Goal: Task Accomplishment & Management: Use online tool/utility

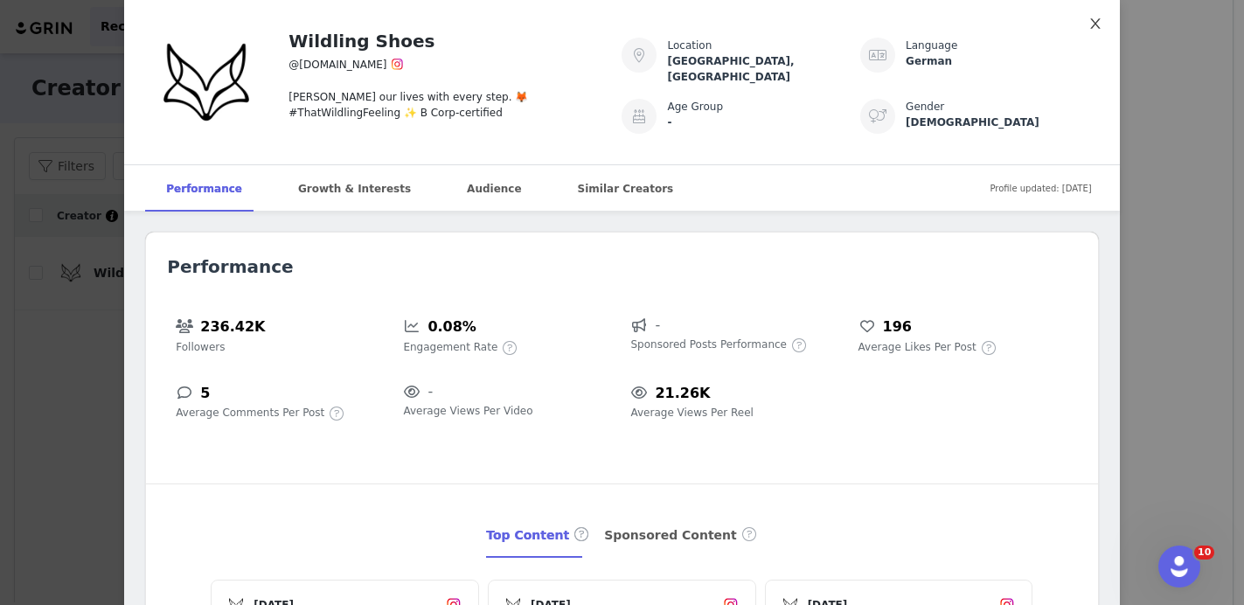
click at [1090, 23] on icon "icon: close" at bounding box center [1096, 24] width 14 height 14
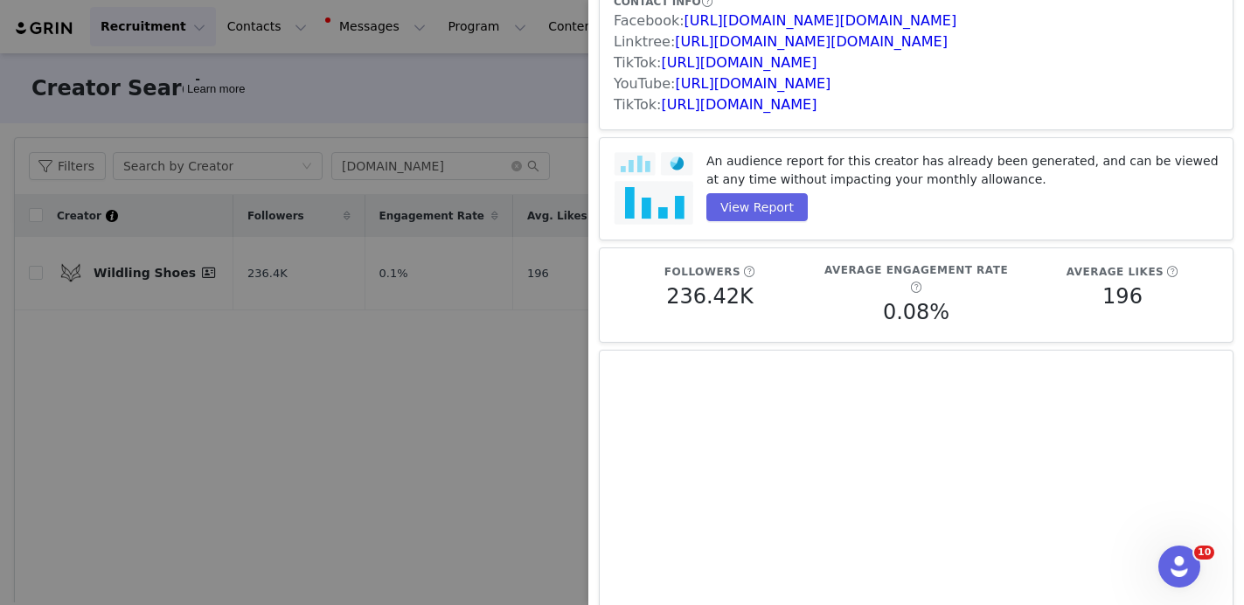
scroll to position [200, 0]
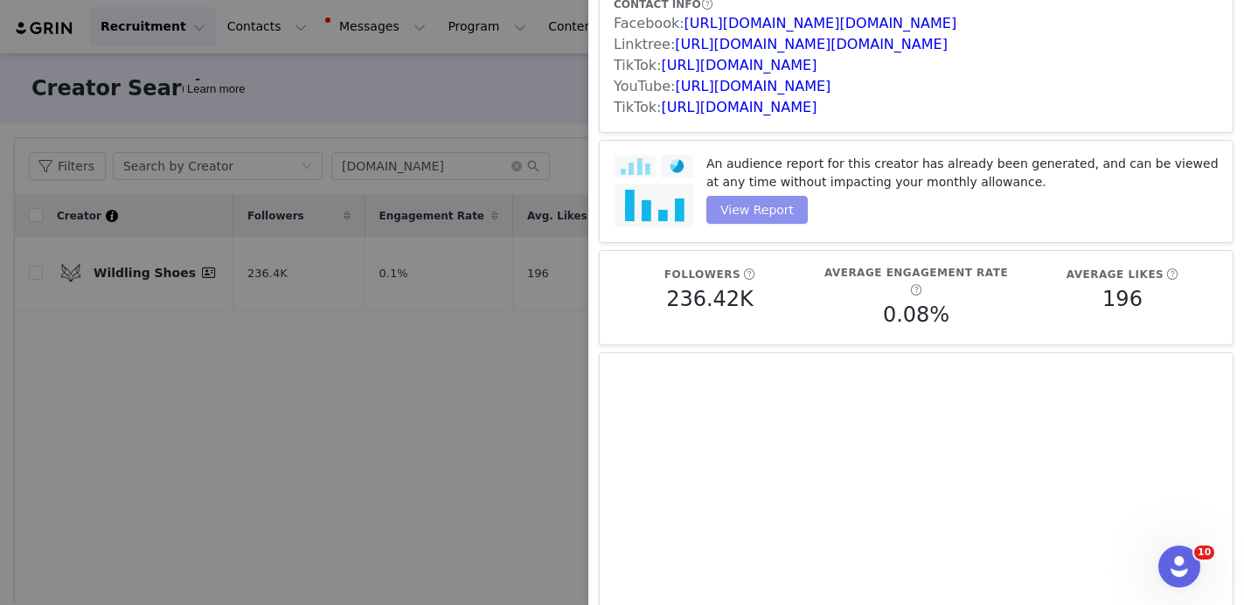
click at [731, 196] on button "View Report" at bounding box center [757, 210] width 101 height 28
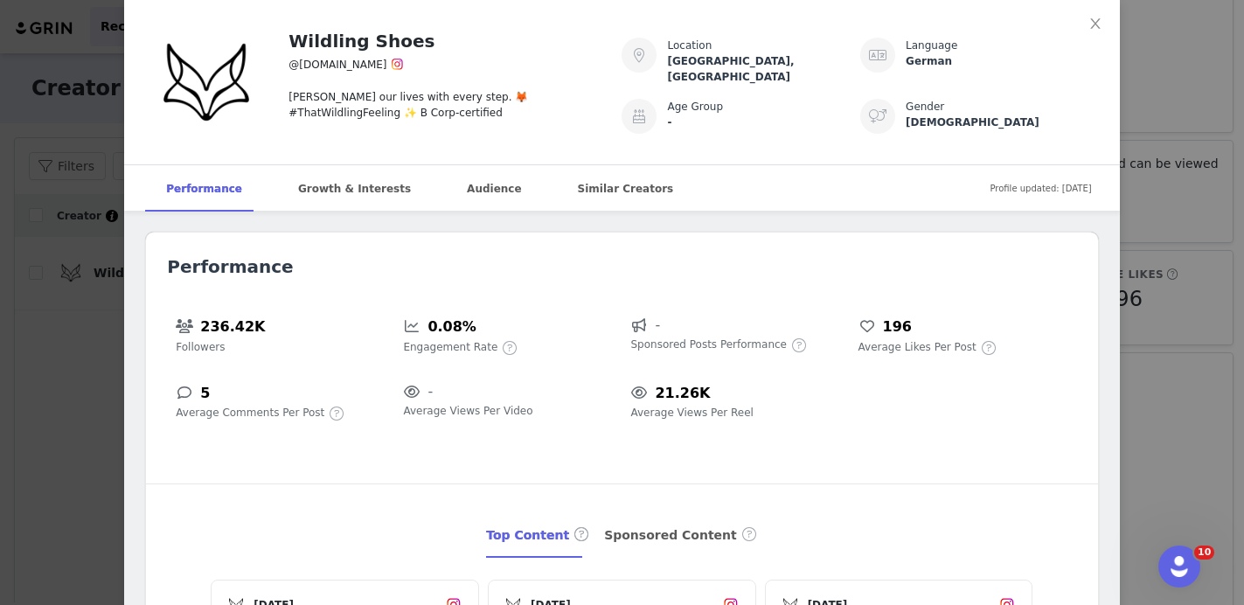
scroll to position [0, 0]
click at [1039, 183] on span "Profile updated: Aug 26, 2025" at bounding box center [1040, 188] width 101 height 39
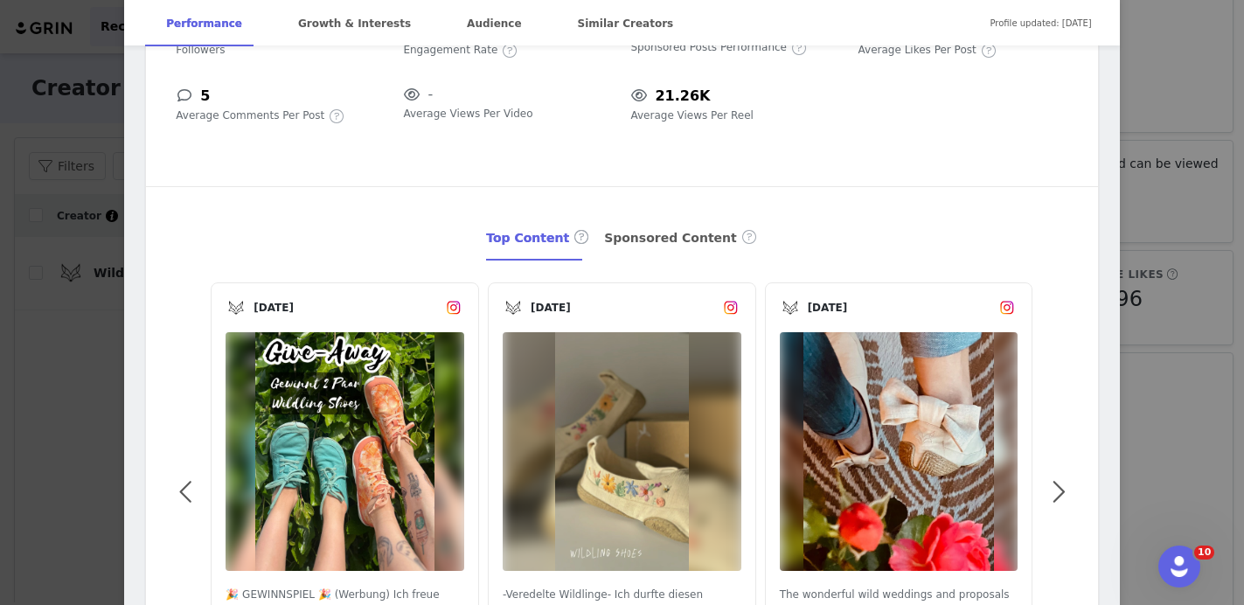
scroll to position [381, 0]
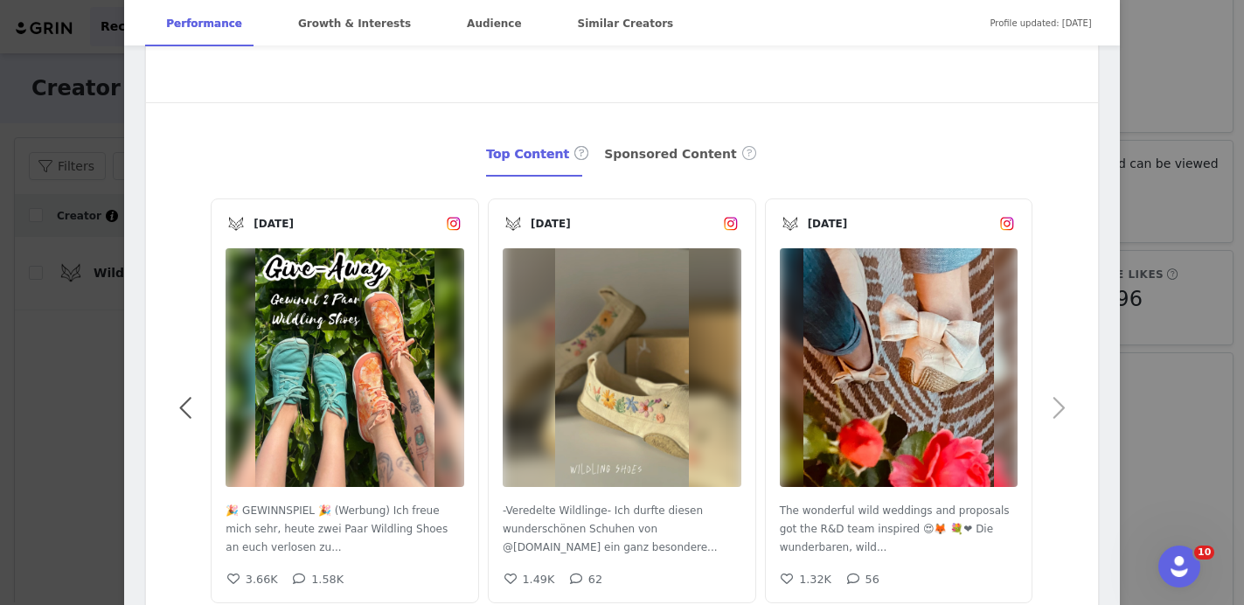
click at [1061, 408] on span at bounding box center [1058, 408] width 39 height 0
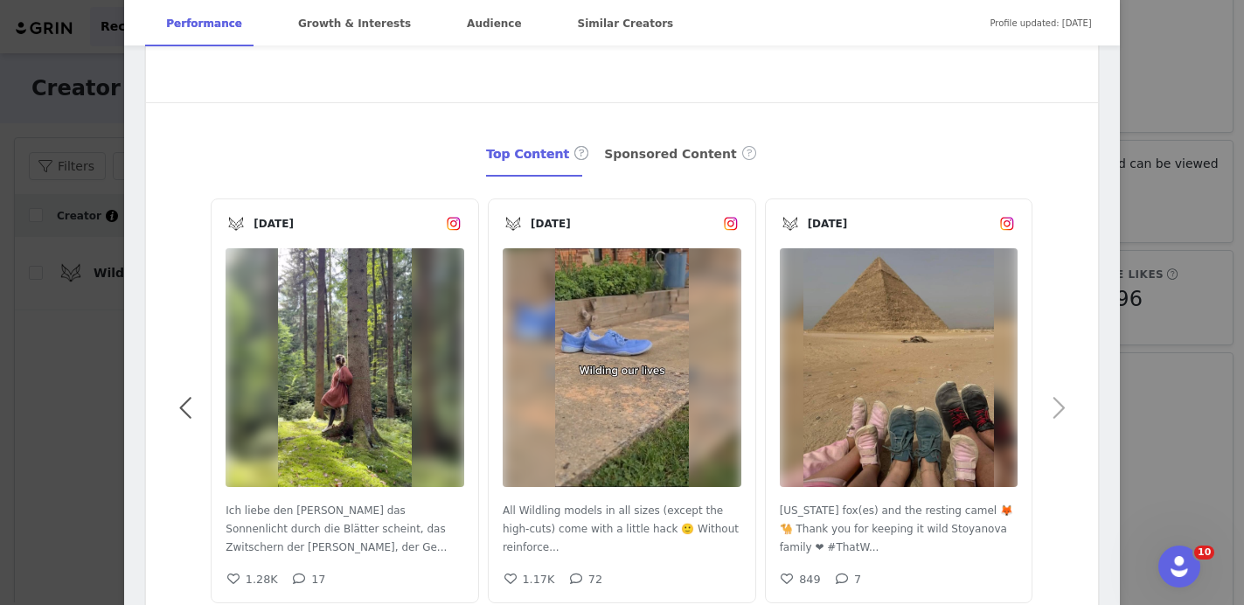
click at [1061, 408] on span at bounding box center [1058, 408] width 39 height 0
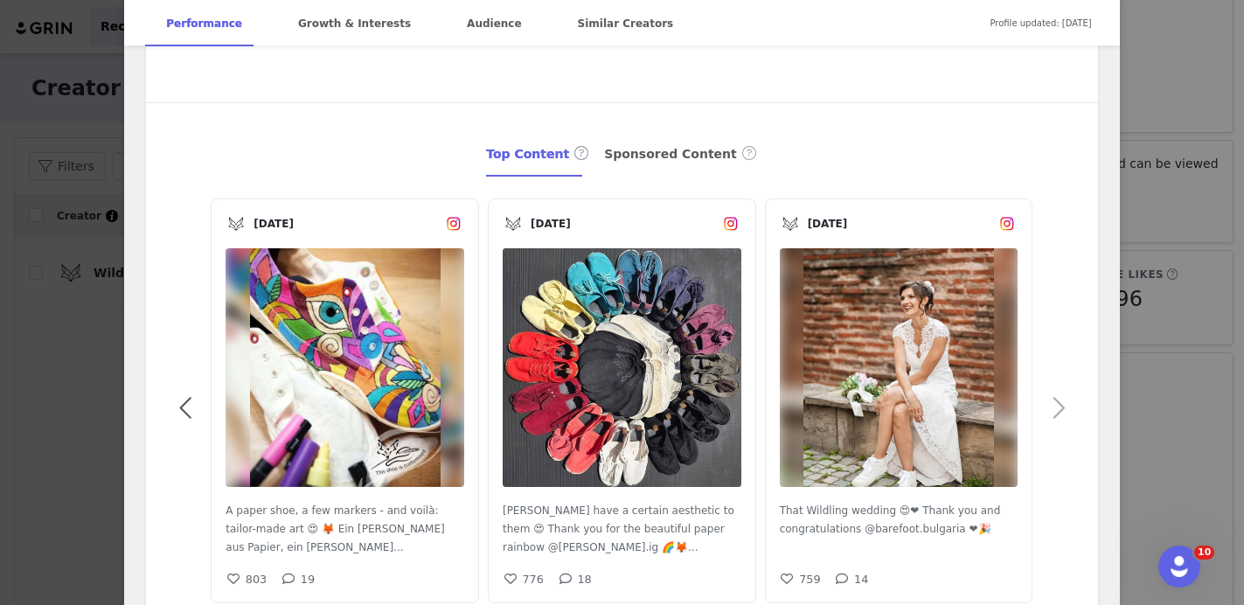
click at [1061, 408] on span at bounding box center [1058, 408] width 39 height 0
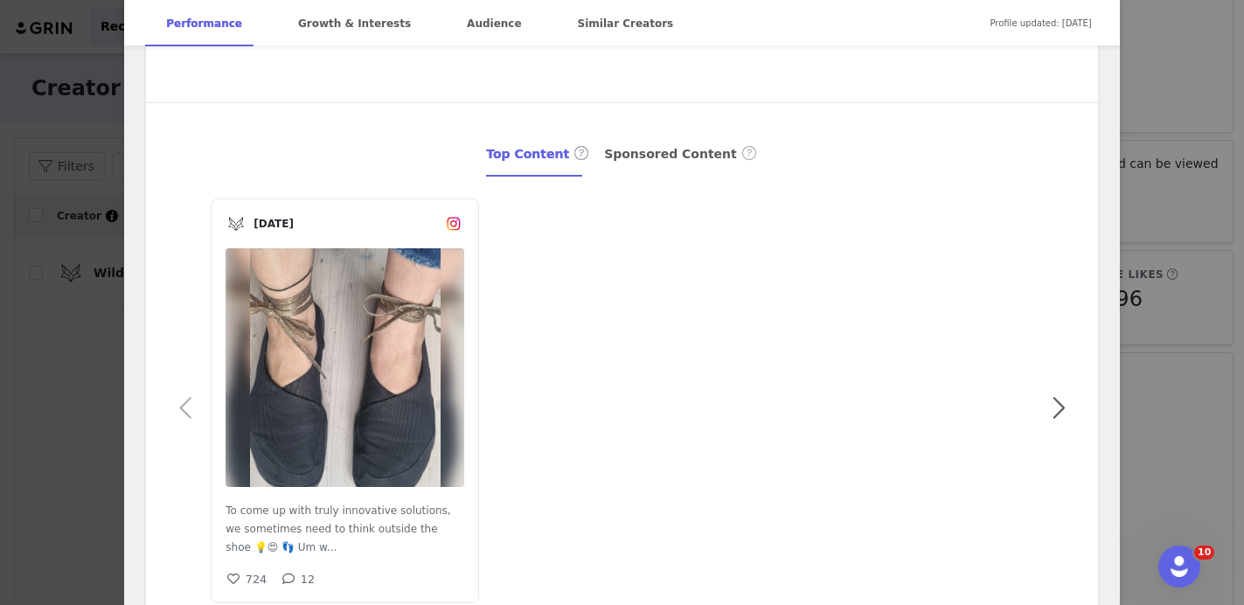
click at [171, 410] on div "Performance 236.42K Followers 0.08% Engagement Rate - Sponsored Posts Performan…" at bounding box center [621, 257] width 951 height 813
click at [180, 408] on span at bounding box center [186, 408] width 39 height 0
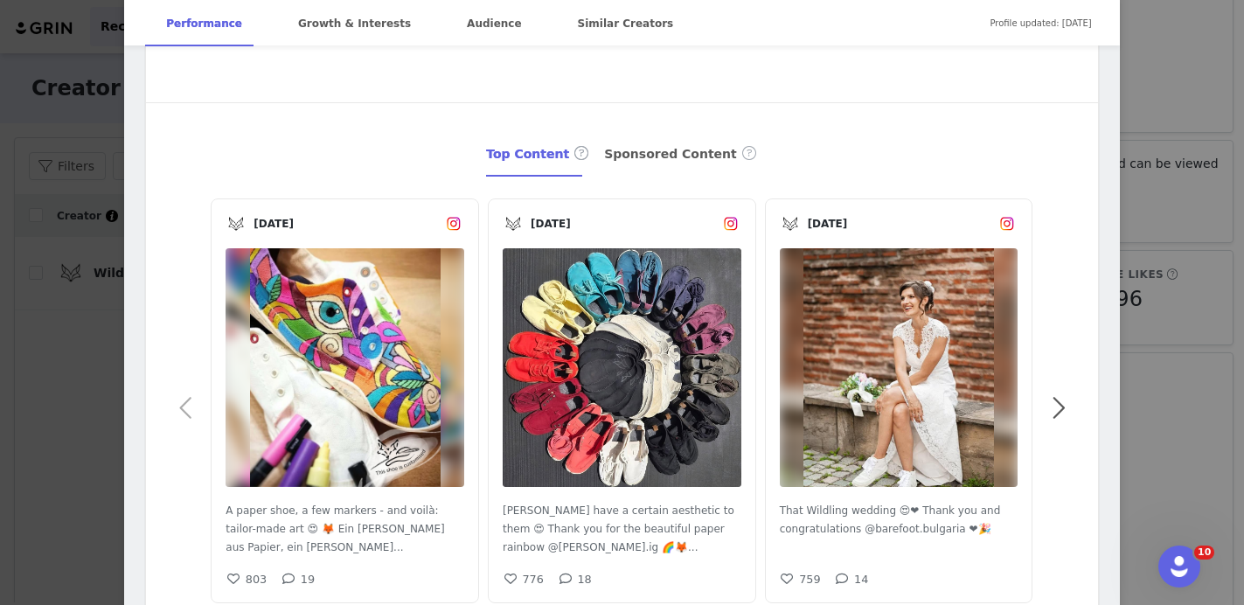
click at [188, 408] on span at bounding box center [186, 408] width 39 height 0
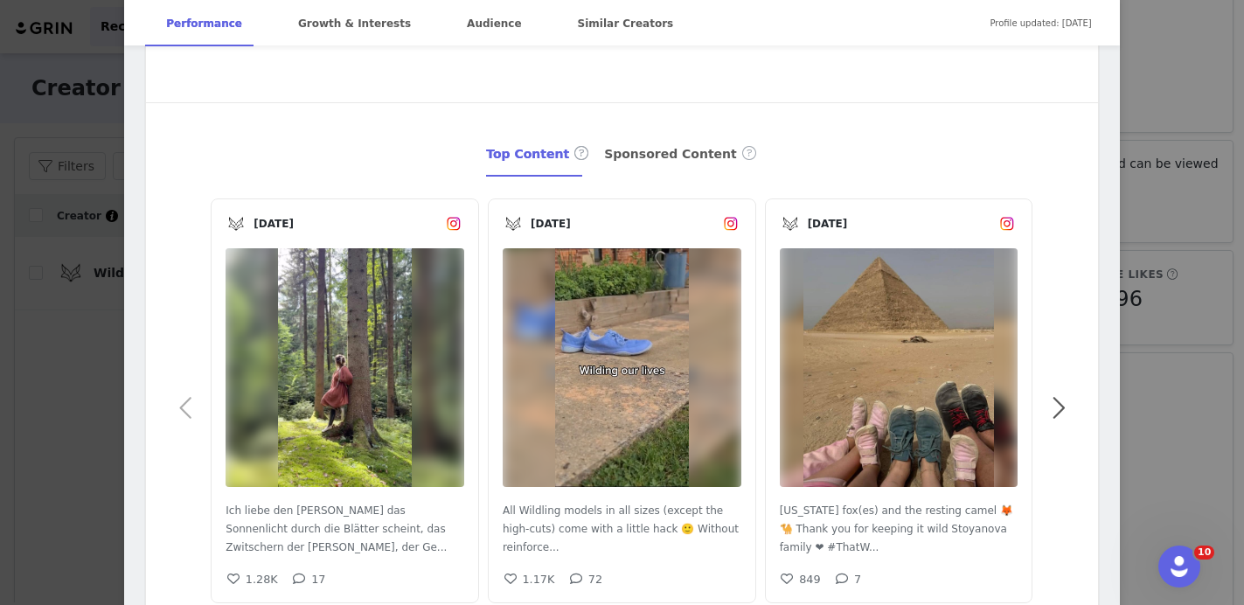
click at [188, 408] on span at bounding box center [186, 408] width 39 height 0
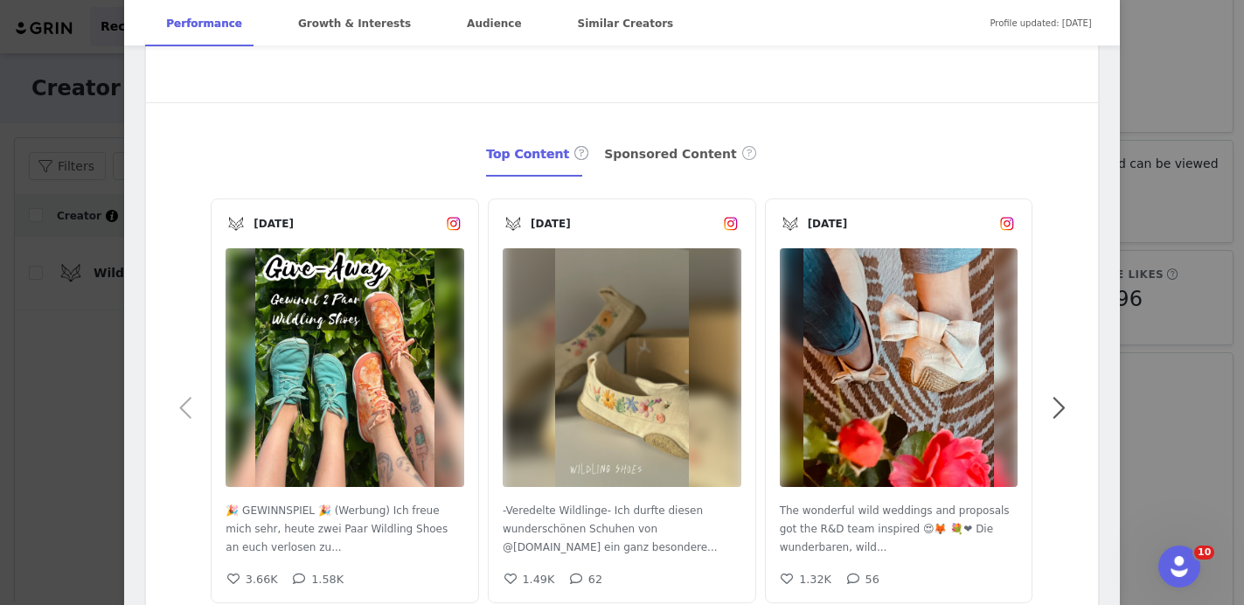
click at [188, 408] on span at bounding box center [186, 408] width 39 height 0
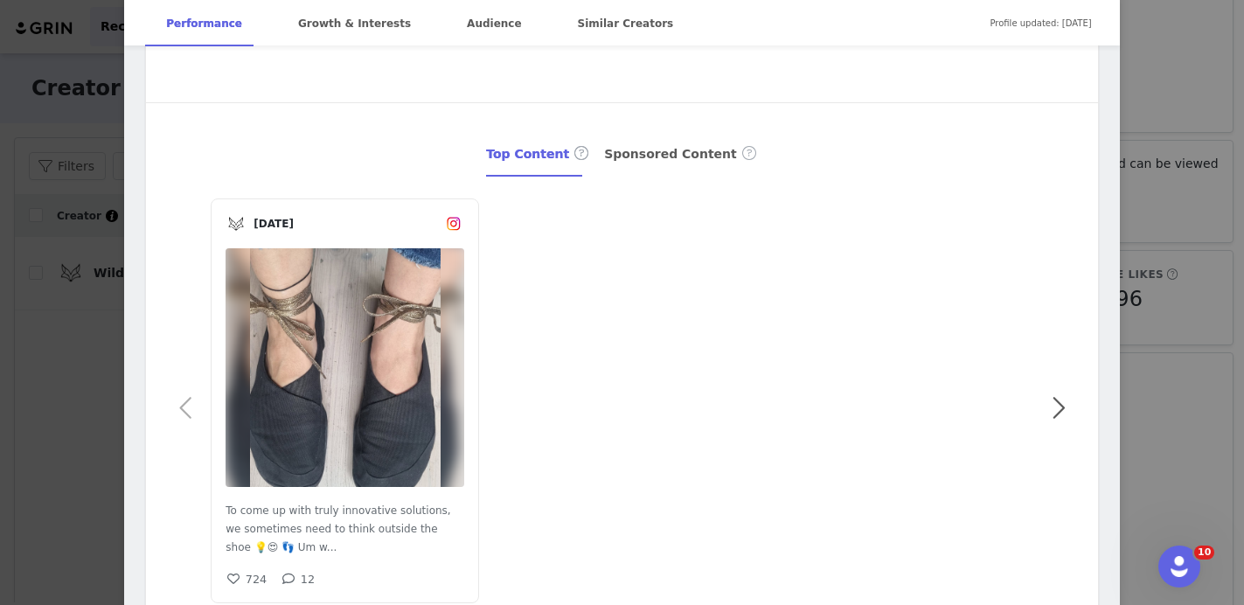
click at [188, 408] on span at bounding box center [186, 408] width 39 height 0
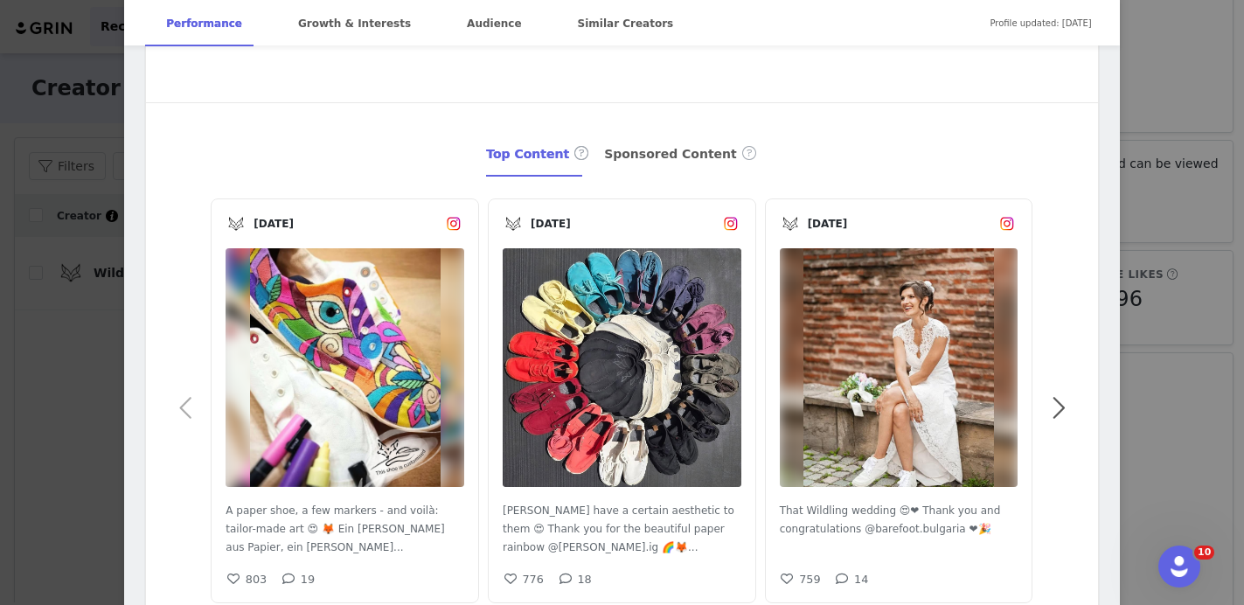
click at [188, 408] on span at bounding box center [186, 408] width 39 height 0
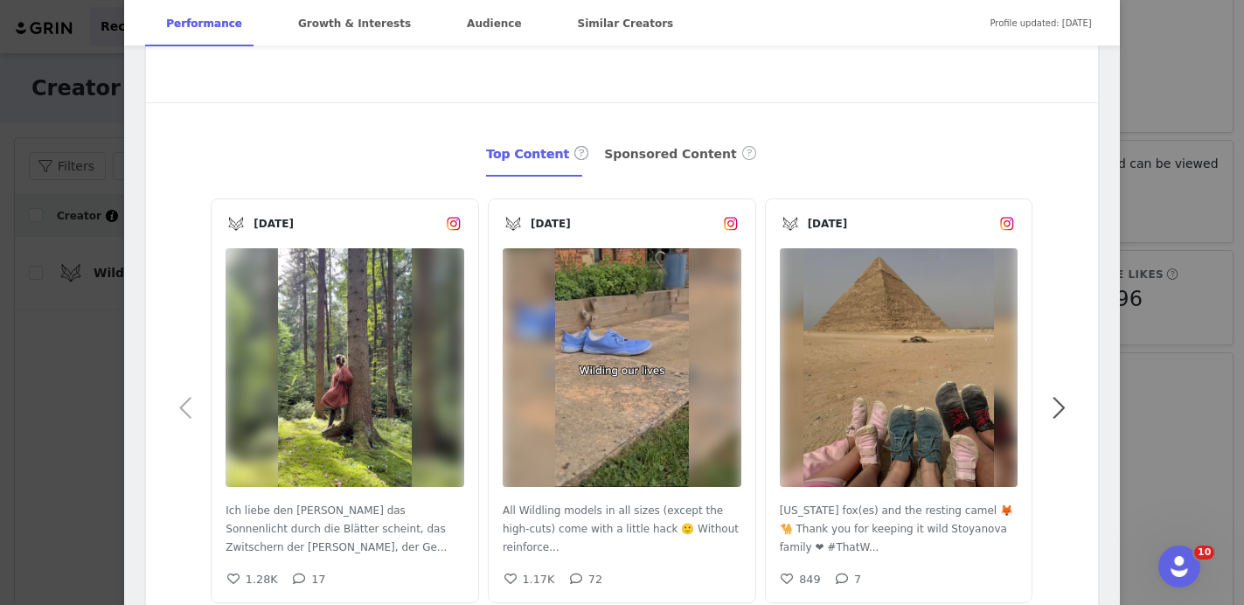
click at [188, 408] on span at bounding box center [186, 408] width 39 height 0
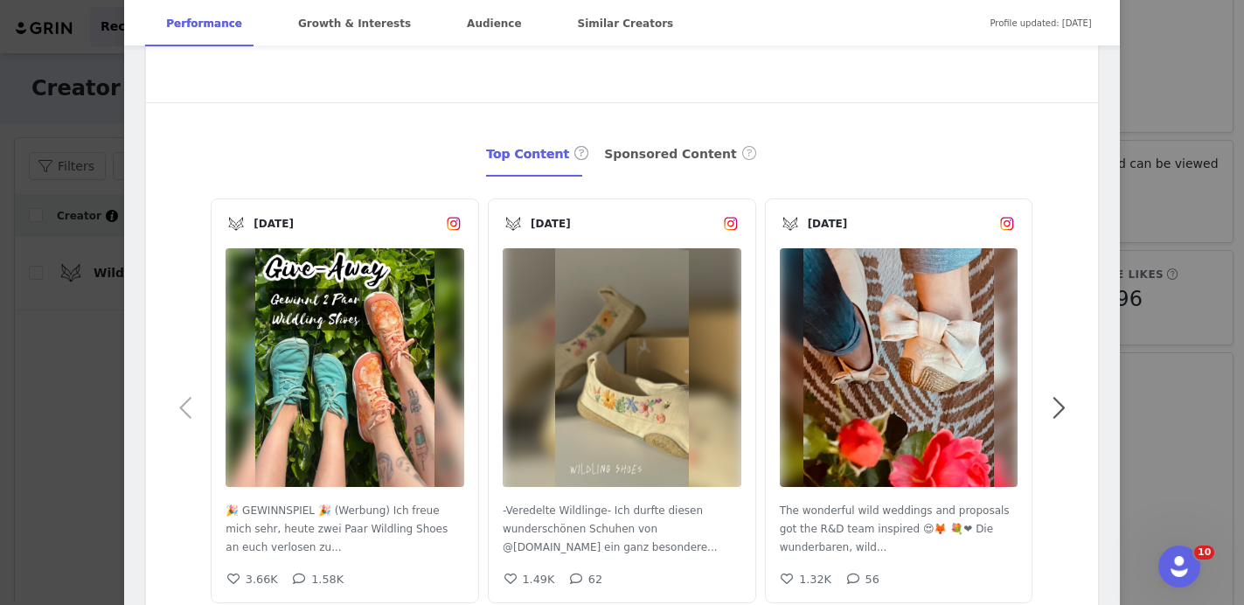
click at [188, 408] on span at bounding box center [186, 408] width 39 height 0
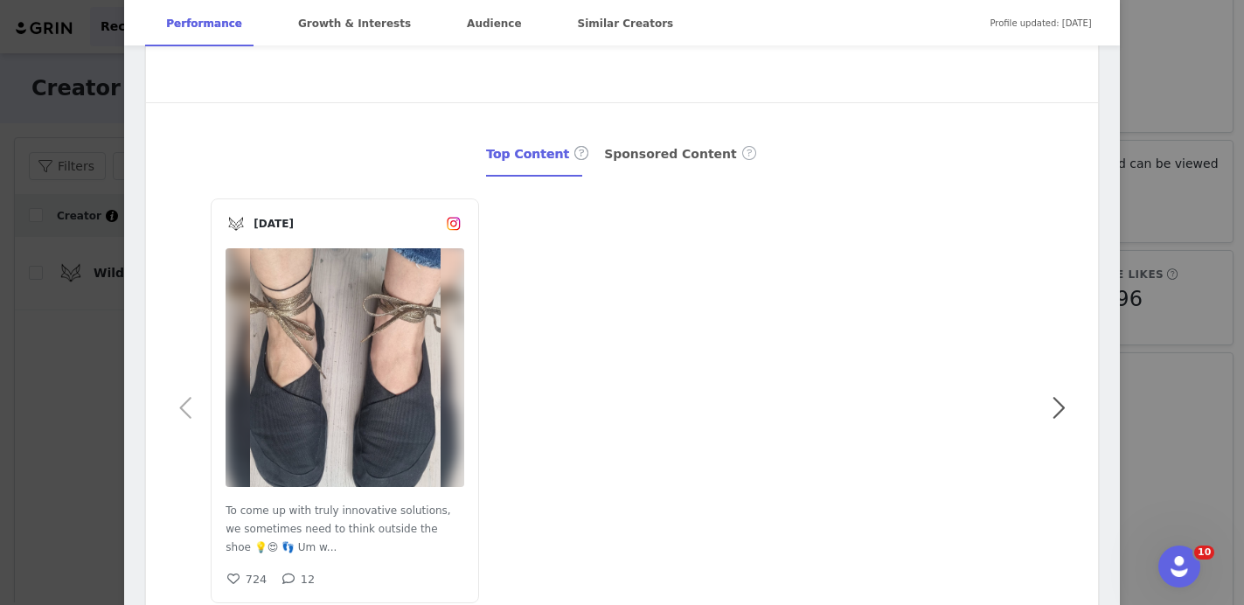
click at [188, 408] on span at bounding box center [186, 408] width 39 height 0
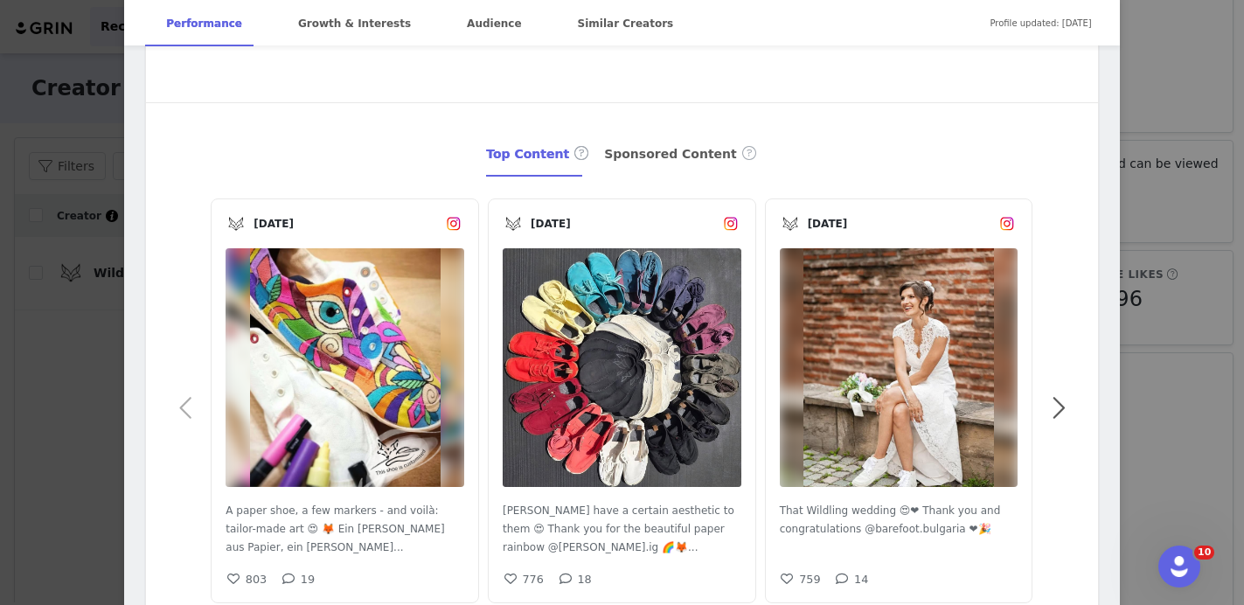
click at [188, 408] on span at bounding box center [186, 408] width 39 height 0
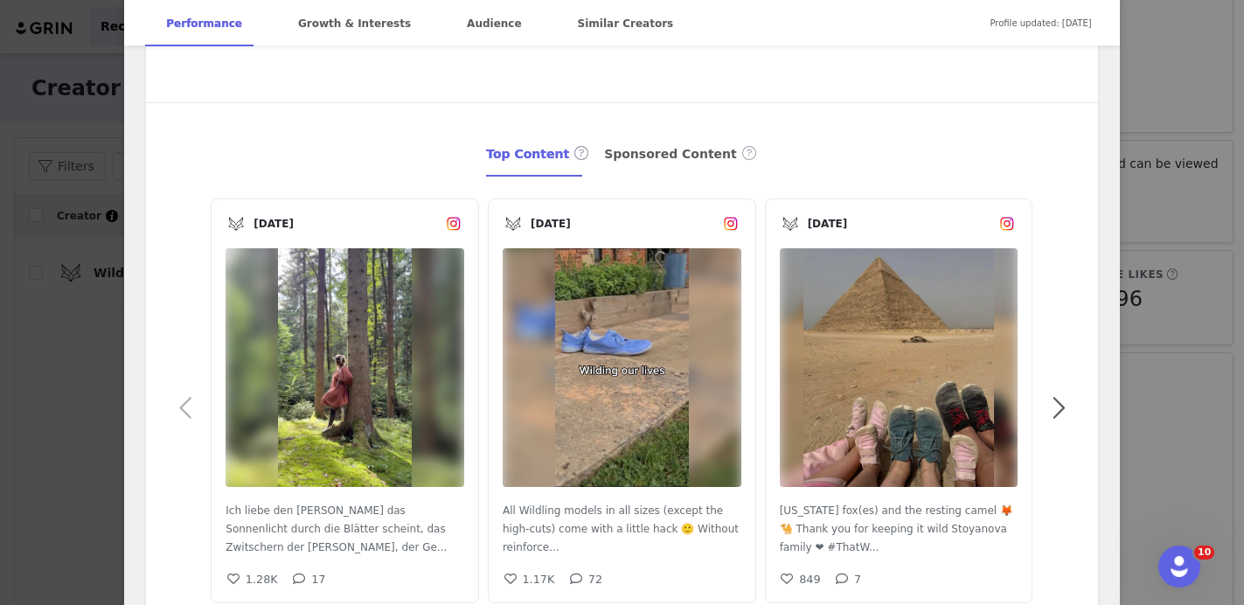
click at [188, 408] on span at bounding box center [186, 408] width 39 height 0
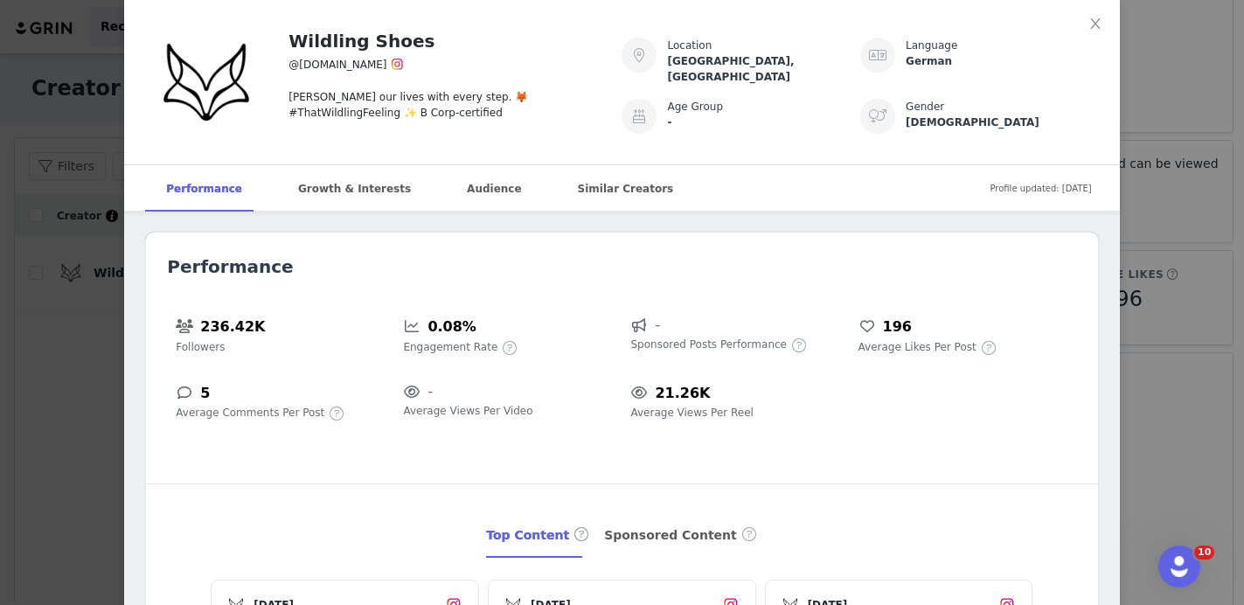
scroll to position [0, 0]
click at [660, 529] on div "Sponsored Content" at bounding box center [681, 535] width 154 height 45
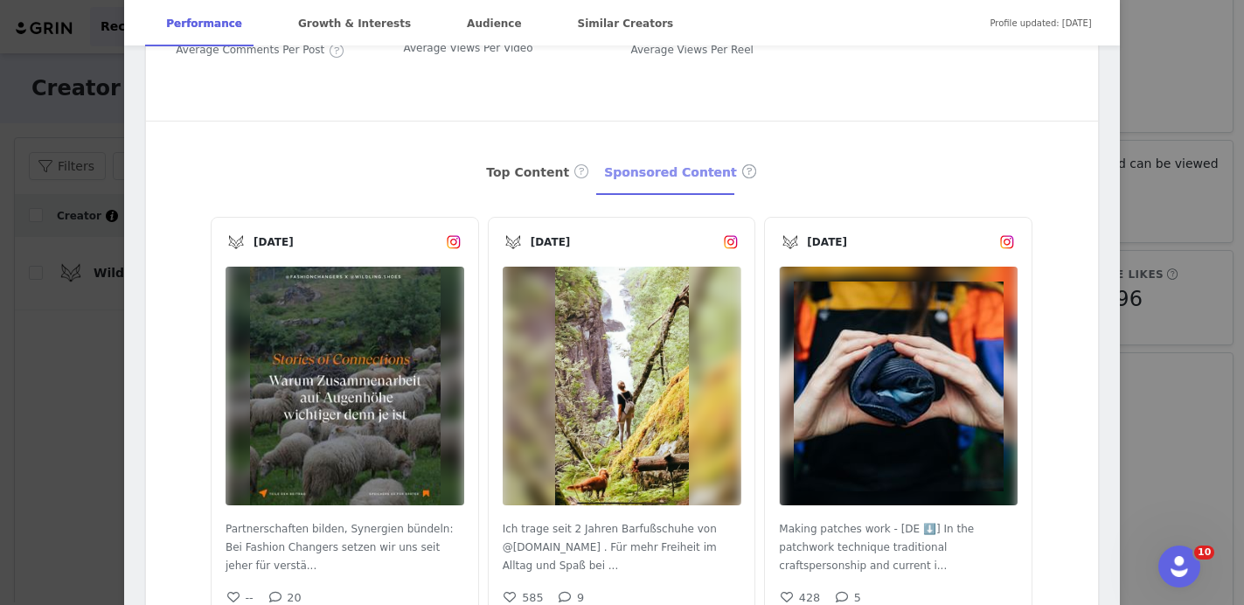
scroll to position [403, 0]
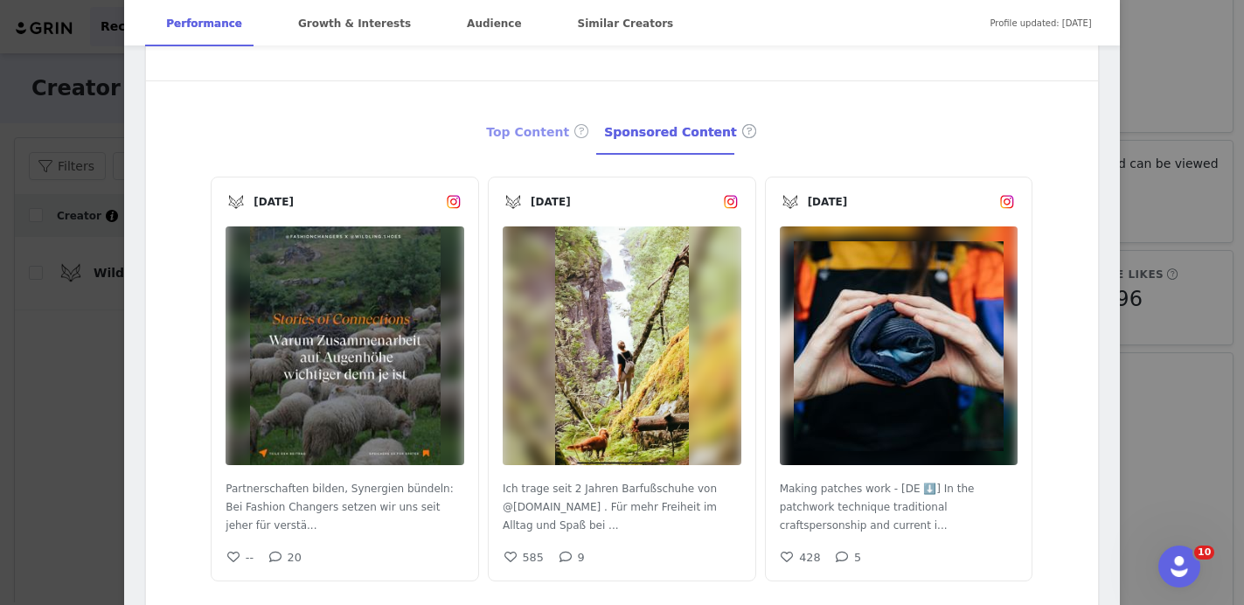
click at [523, 119] on div "Top Content" at bounding box center [538, 132] width 104 height 45
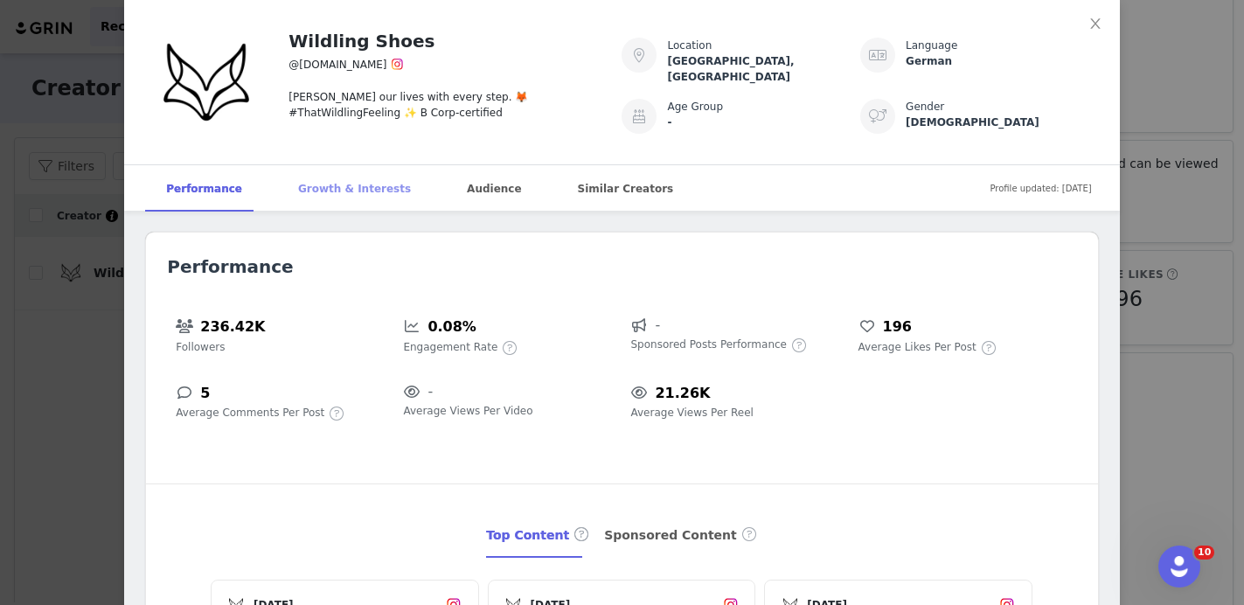
scroll to position [0, 0]
click at [356, 193] on div "Growth & Interests" at bounding box center [354, 188] width 155 height 47
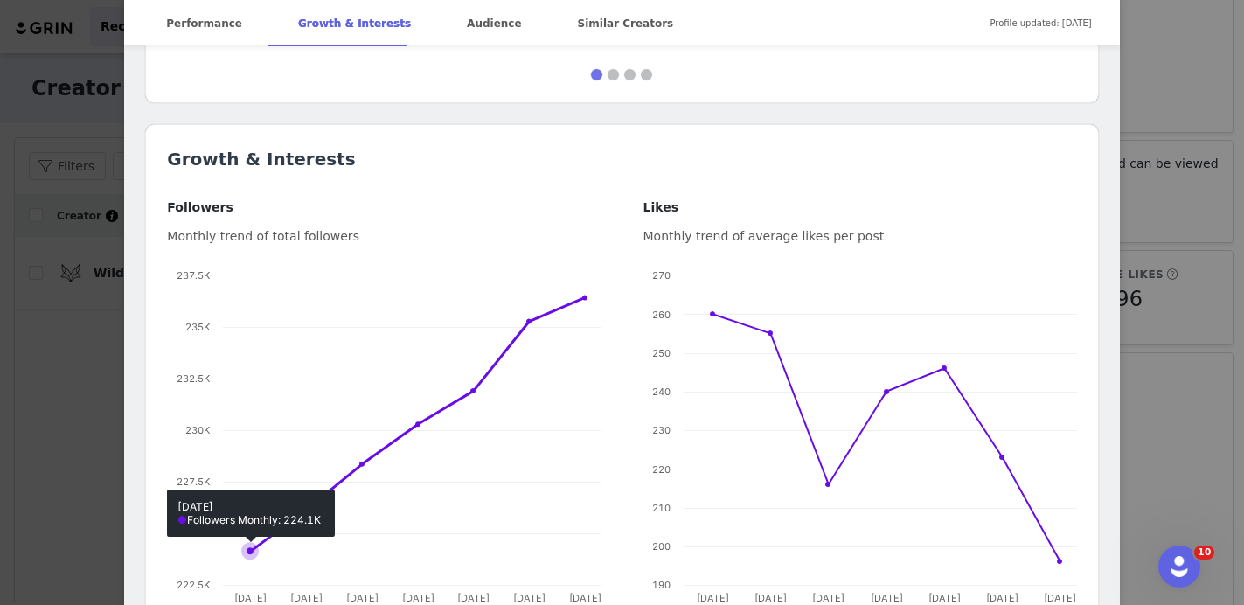
scroll to position [943, 0]
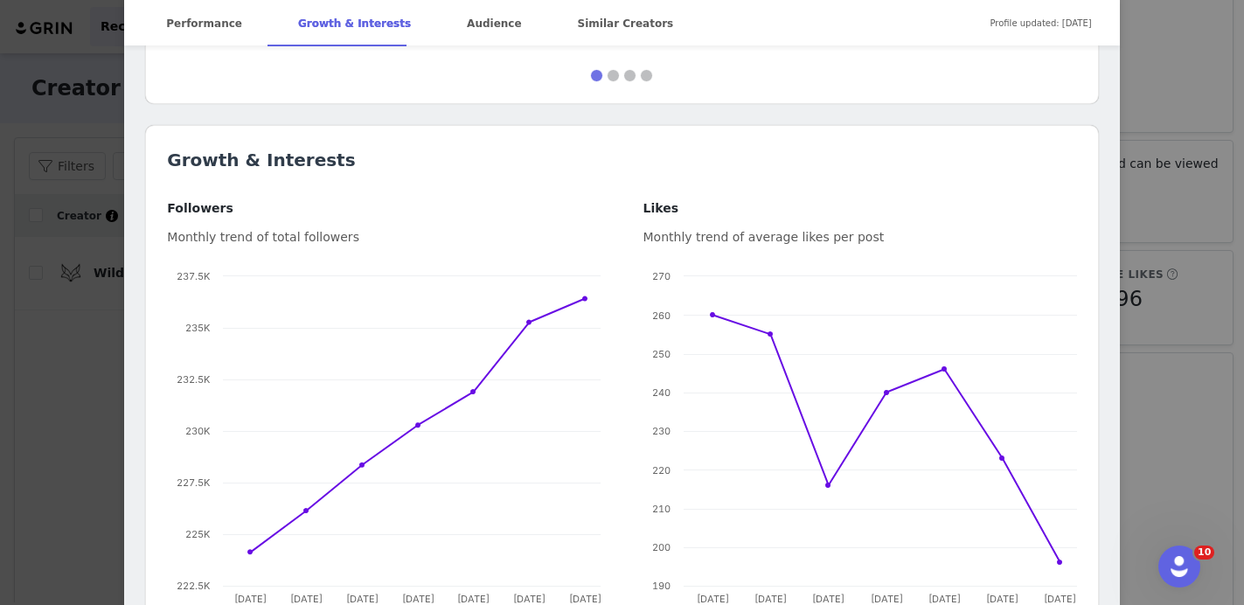
click at [247, 240] on div "Monthly trend of total followers" at bounding box center [384, 237] width 434 height 18
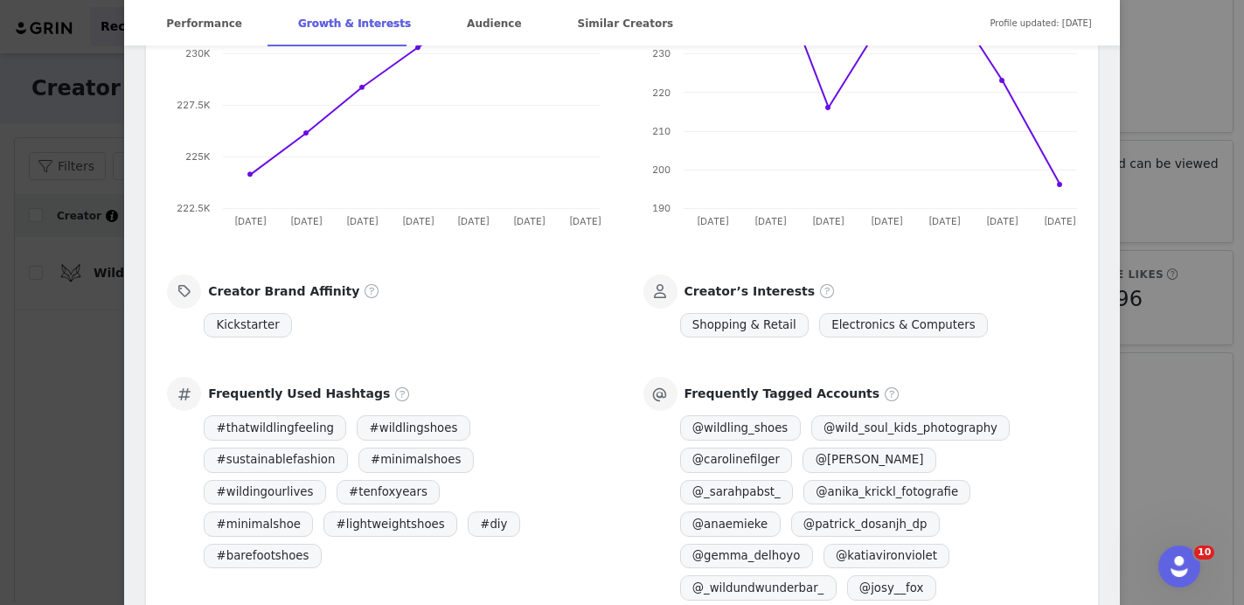
scroll to position [1341, 0]
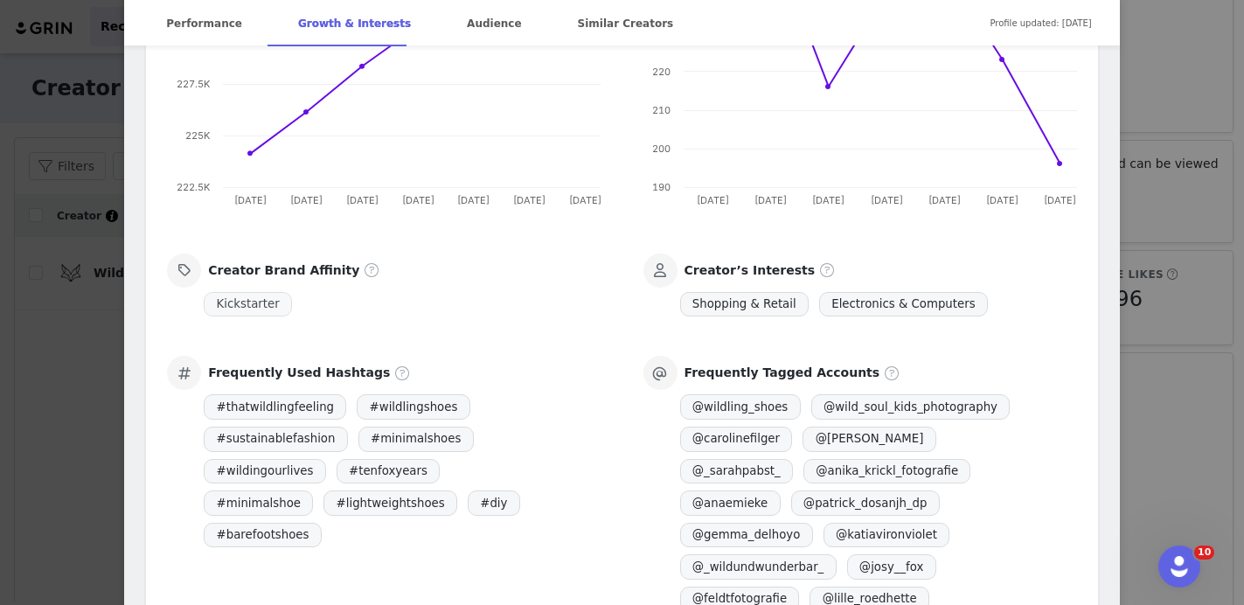
click at [244, 309] on span "Kickstarter" at bounding box center [248, 304] width 88 height 25
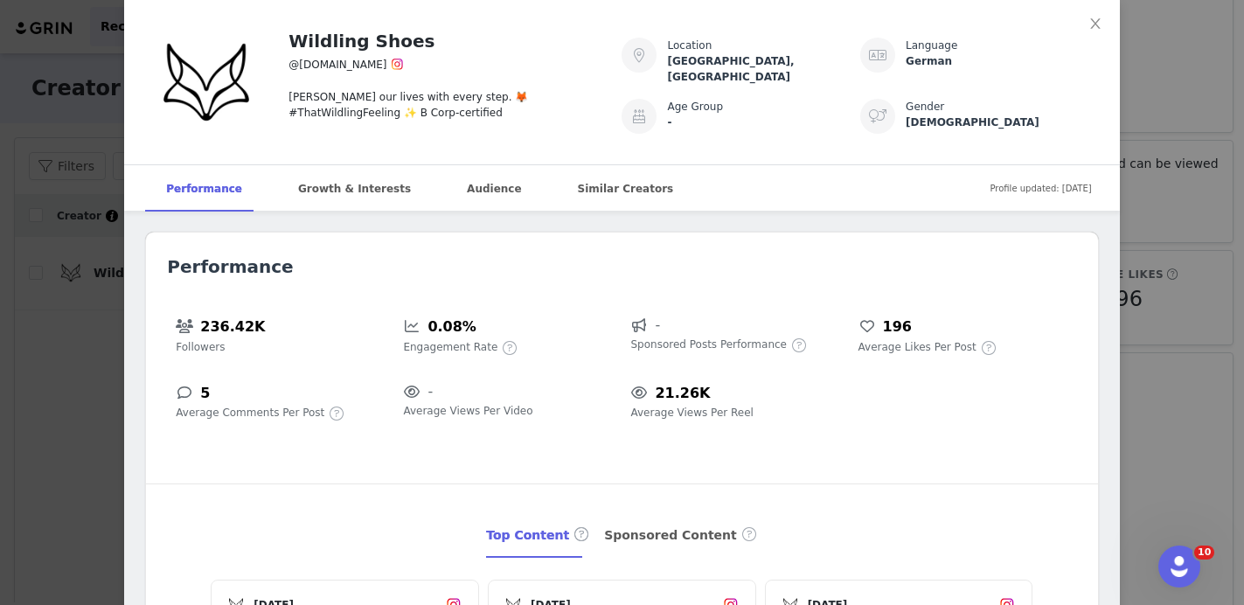
scroll to position [0, 0]
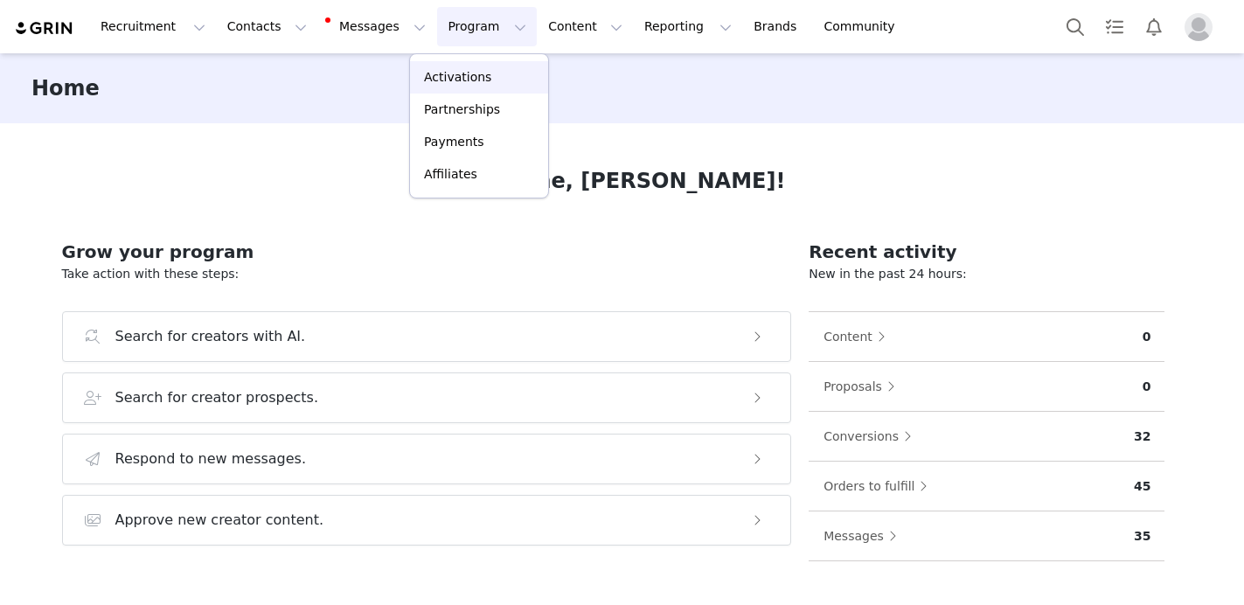
click at [452, 87] on link "Activations" at bounding box center [479, 77] width 138 height 32
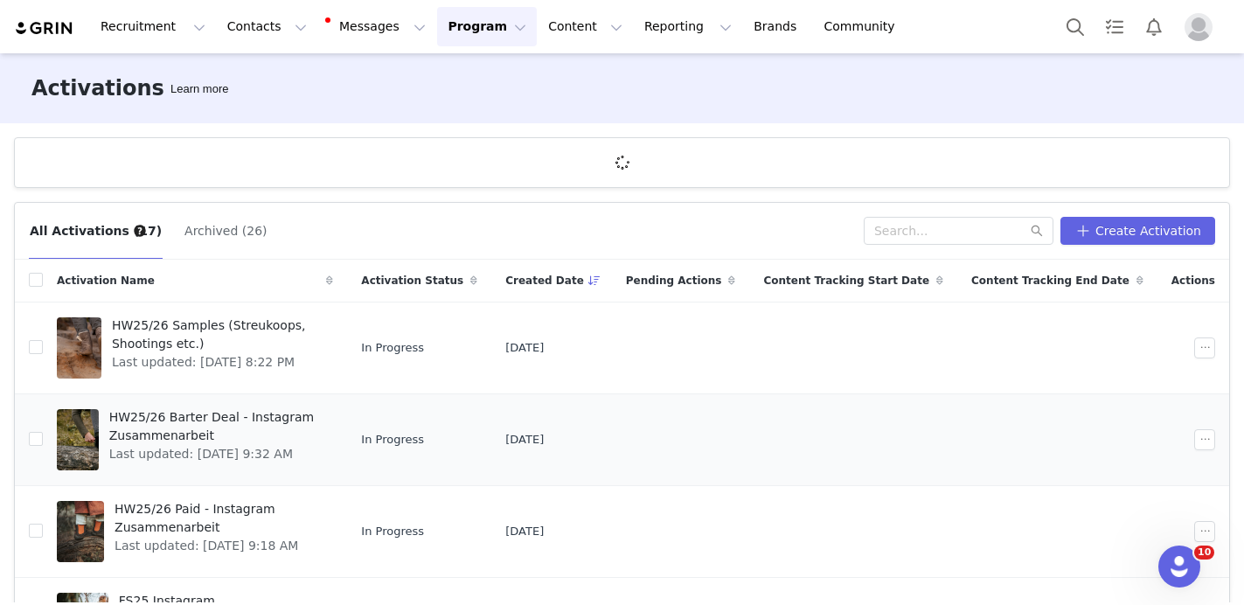
scroll to position [95, 0]
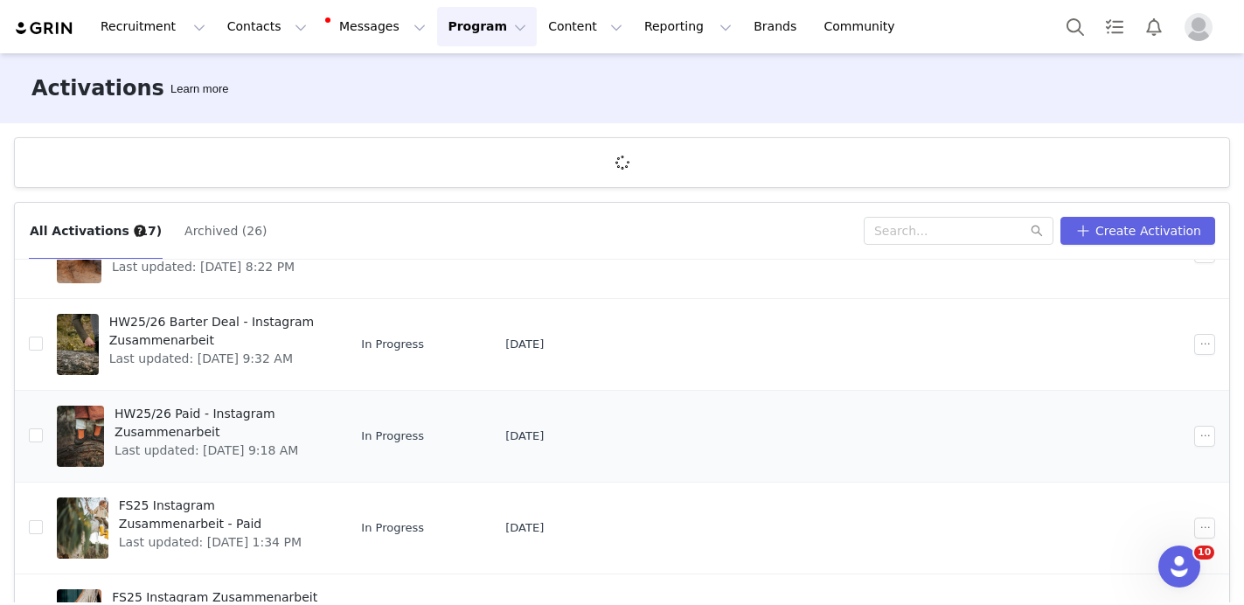
click at [265, 442] on span "Last updated: [DATE] 9:18 AM" at bounding box center [219, 451] width 208 height 18
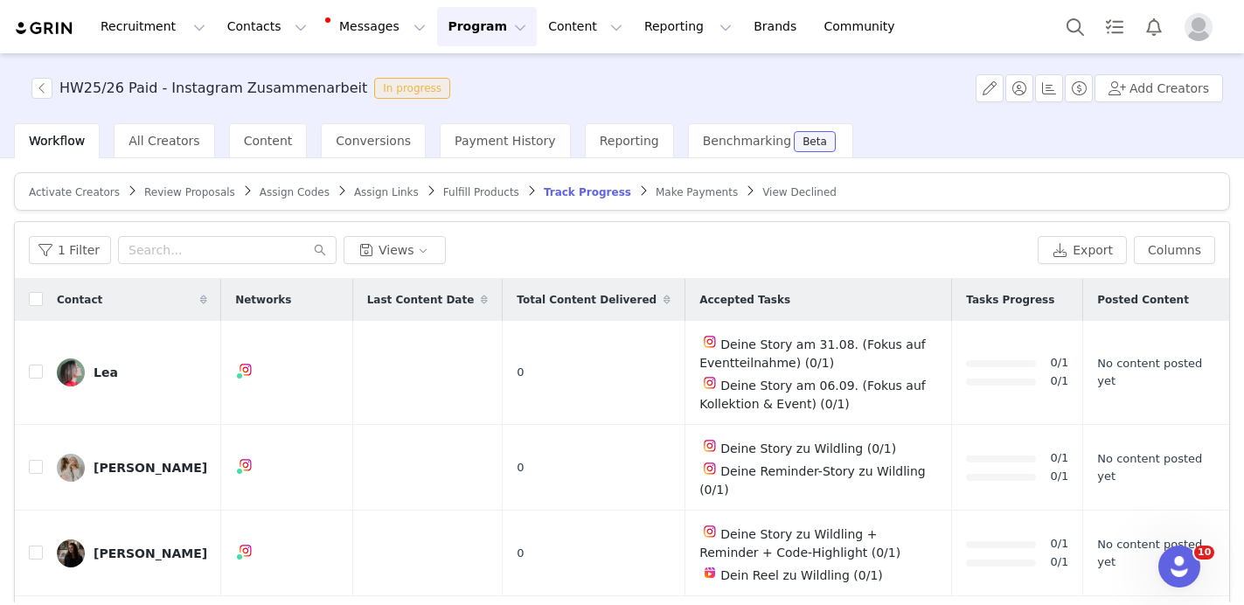
click at [85, 192] on span "Activate Creators" at bounding box center [74, 192] width 91 height 12
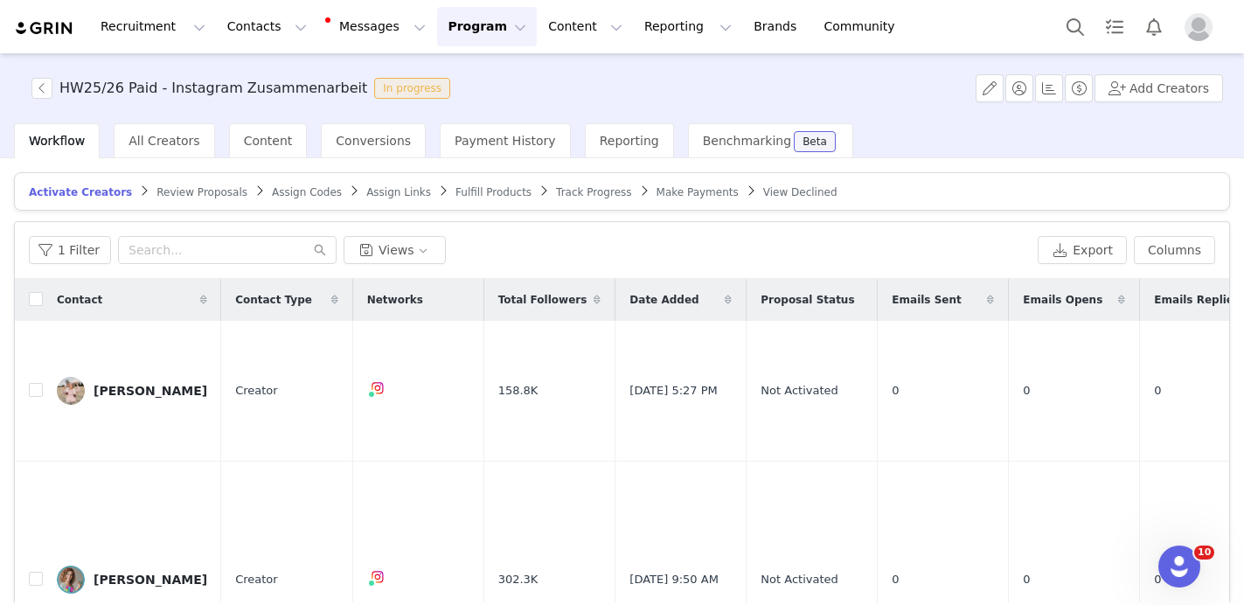
click at [477, 193] on span "Fulfill Products" at bounding box center [494, 192] width 76 height 12
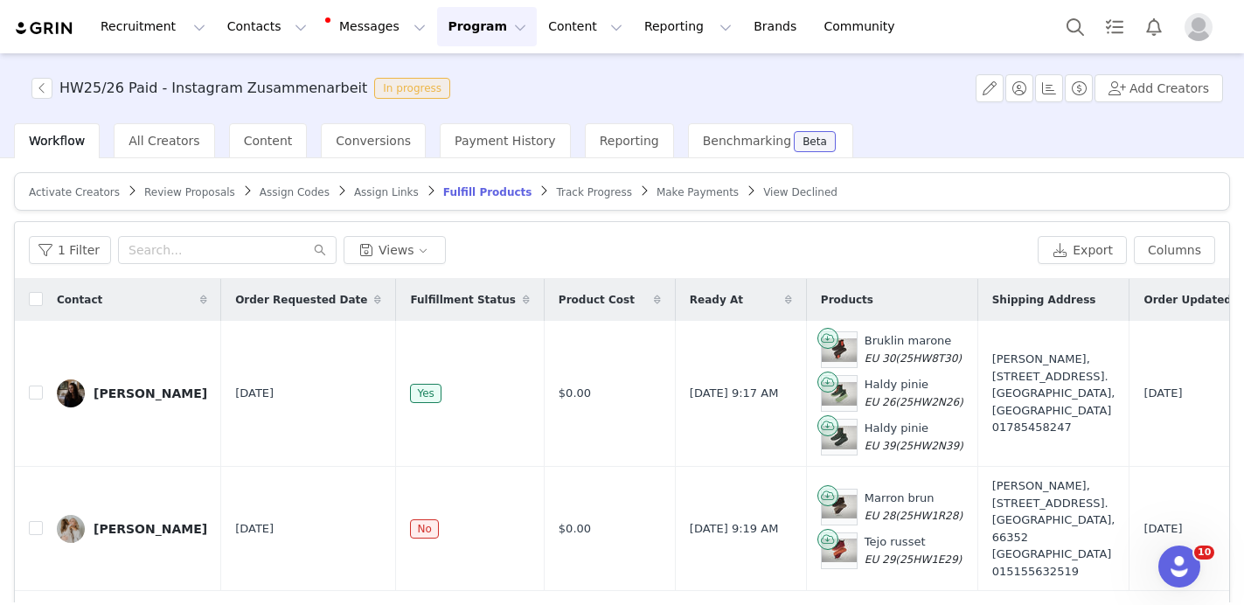
click at [275, 197] on span "Assign Codes" at bounding box center [295, 192] width 70 height 12
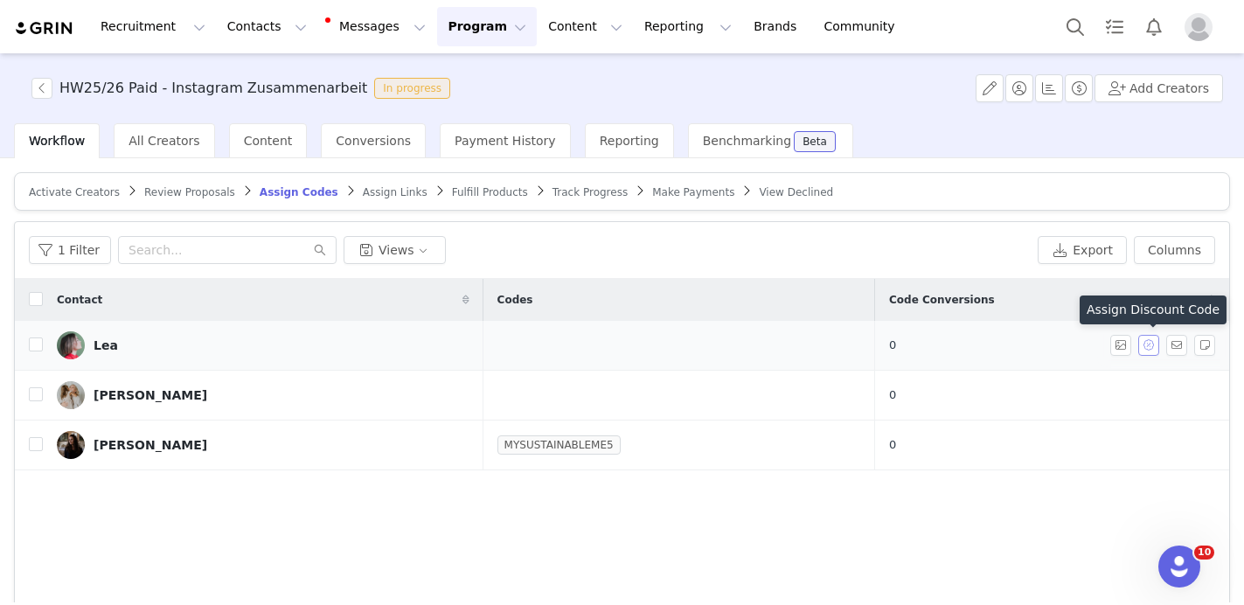
click at [1151, 351] on button "button" at bounding box center [1148, 345] width 21 height 21
type input "ONEEGGTWOKIDS5"
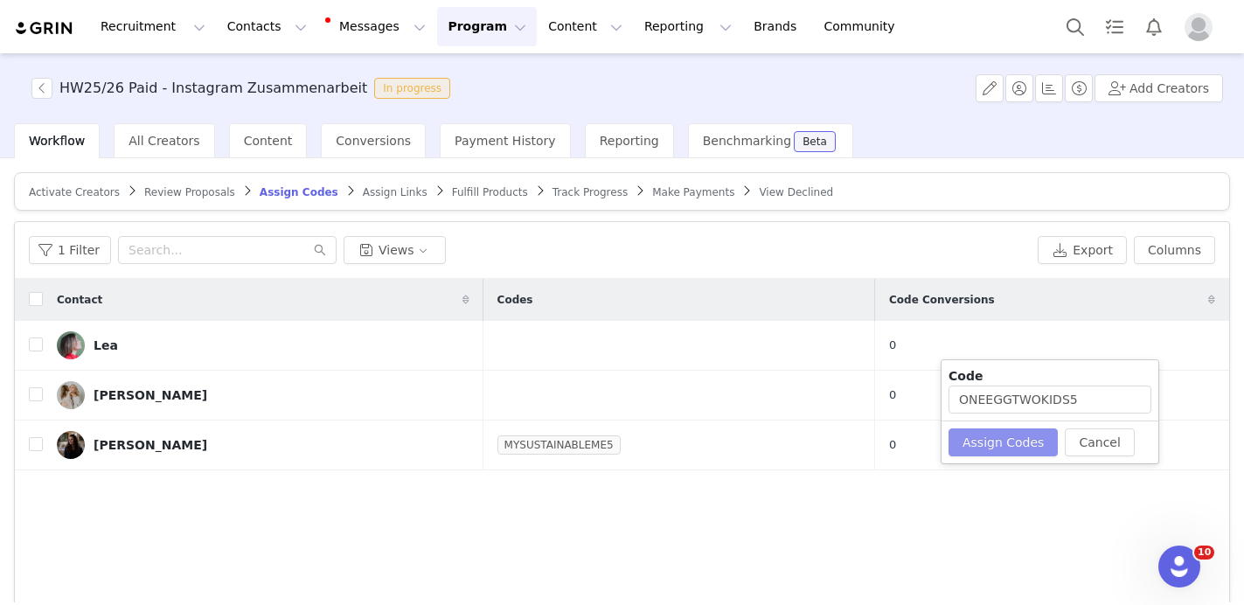
click at [1016, 441] on button "Assign Codes" at bounding box center [1003, 442] width 109 height 28
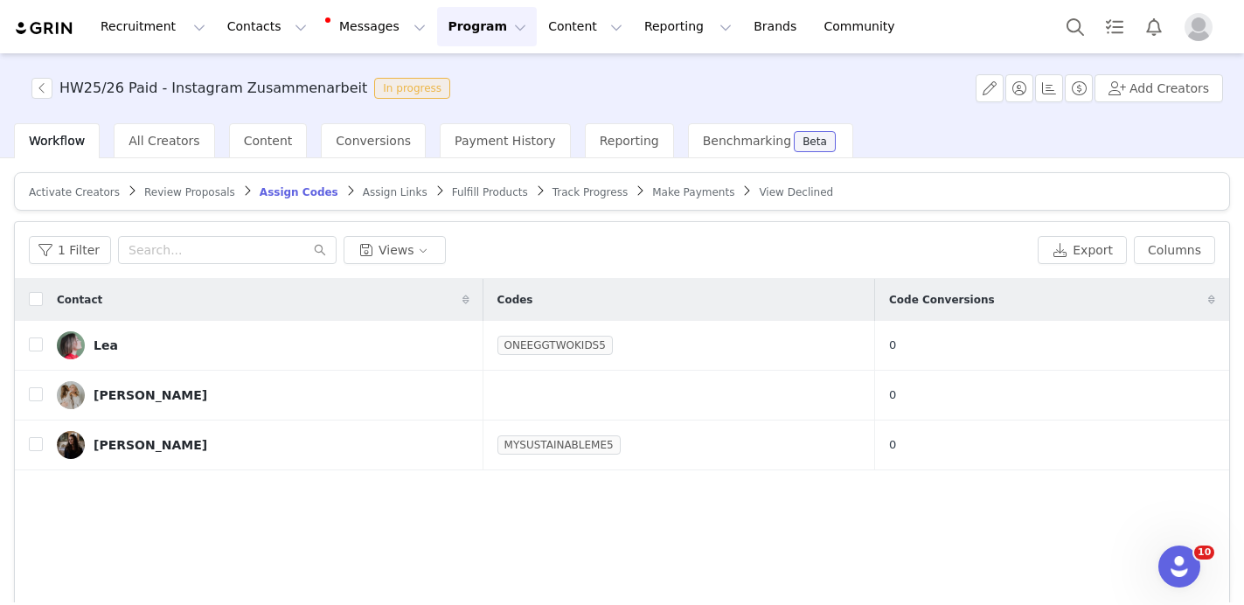
click at [393, 187] on span "Assign Links" at bounding box center [395, 192] width 65 height 12
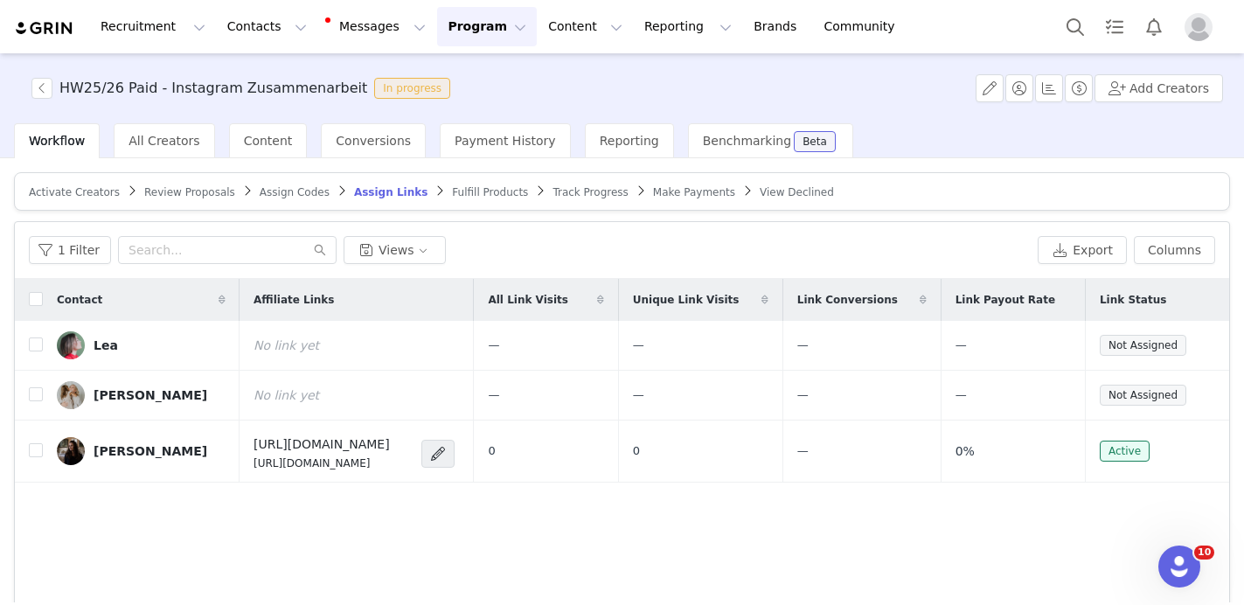
click at [475, 193] on span "Fulfill Products" at bounding box center [490, 192] width 76 height 12
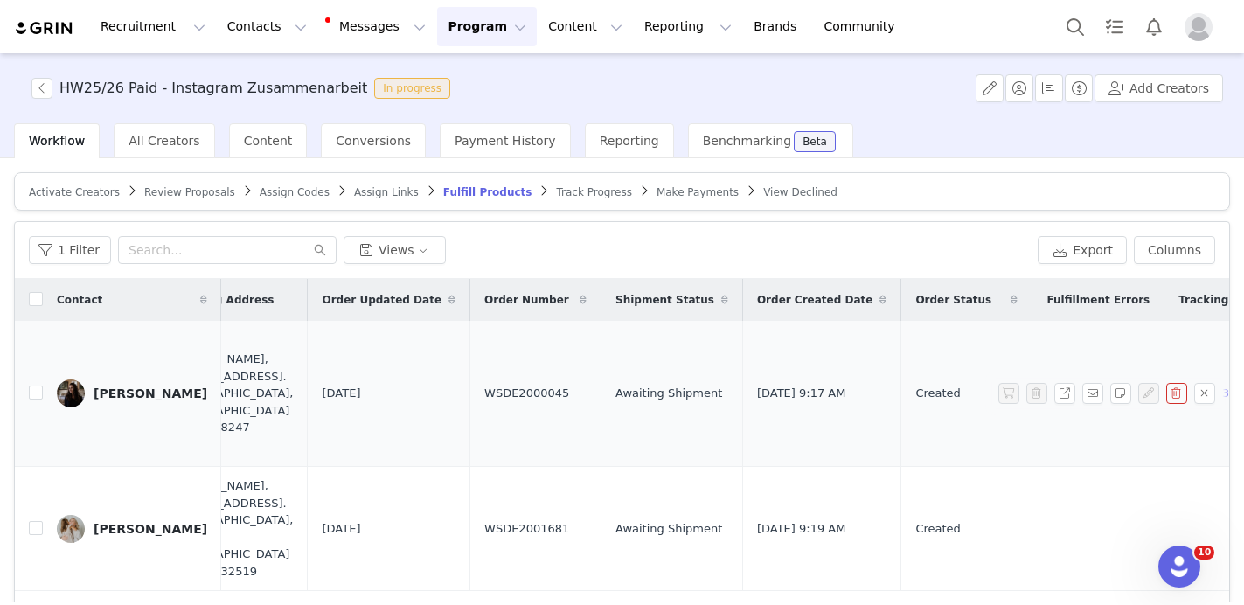
scroll to position [0, 821]
click at [485, 394] on span "WSDE2000045" at bounding box center [527, 393] width 85 height 17
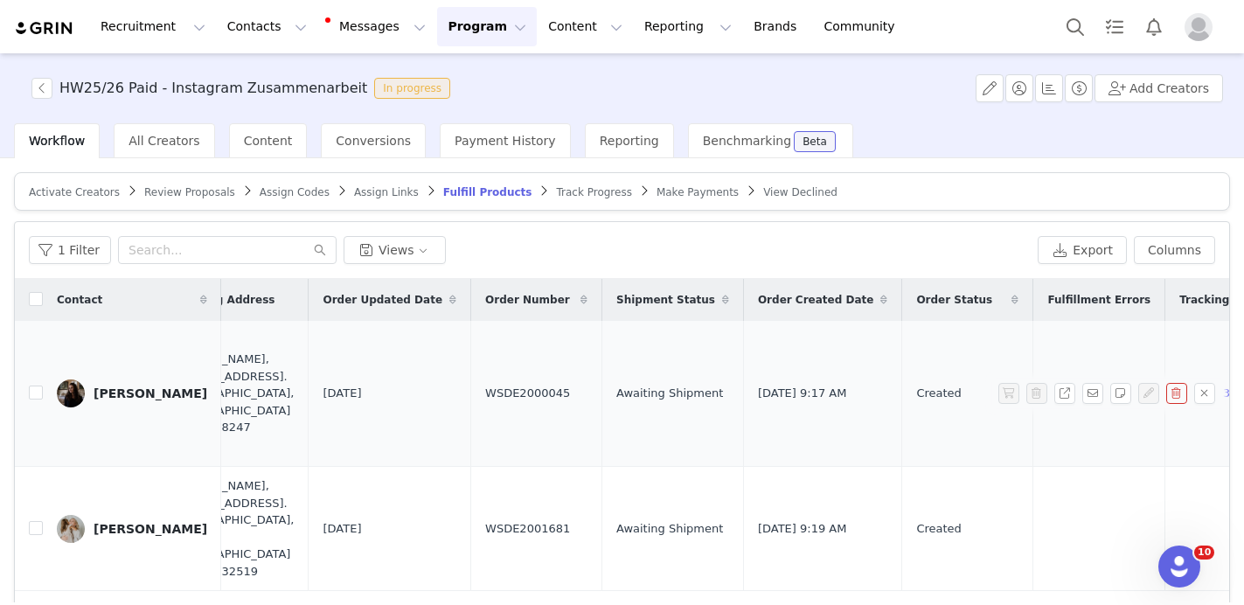
click at [485, 394] on span "WSDE2000045" at bounding box center [527, 393] width 85 height 17
drag, startPoint x: 477, startPoint y: 393, endPoint x: 394, endPoint y: 393, distance: 82.2
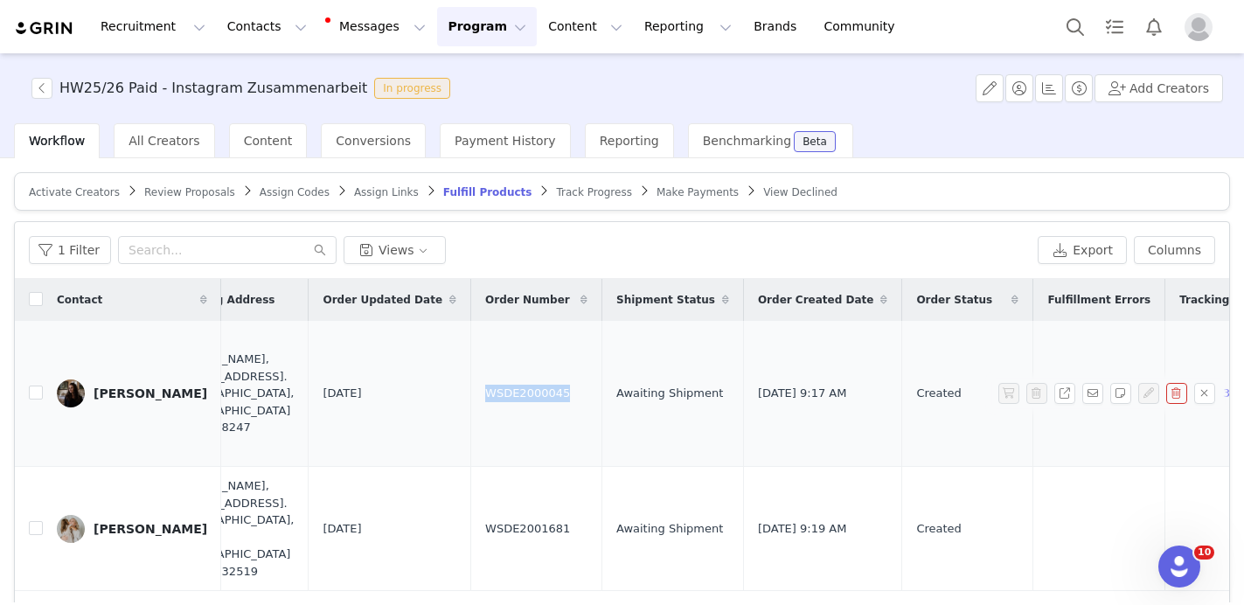
click at [471, 393] on td "WSDE2000045" at bounding box center [536, 394] width 131 height 146
copy span "WSDE2000045"
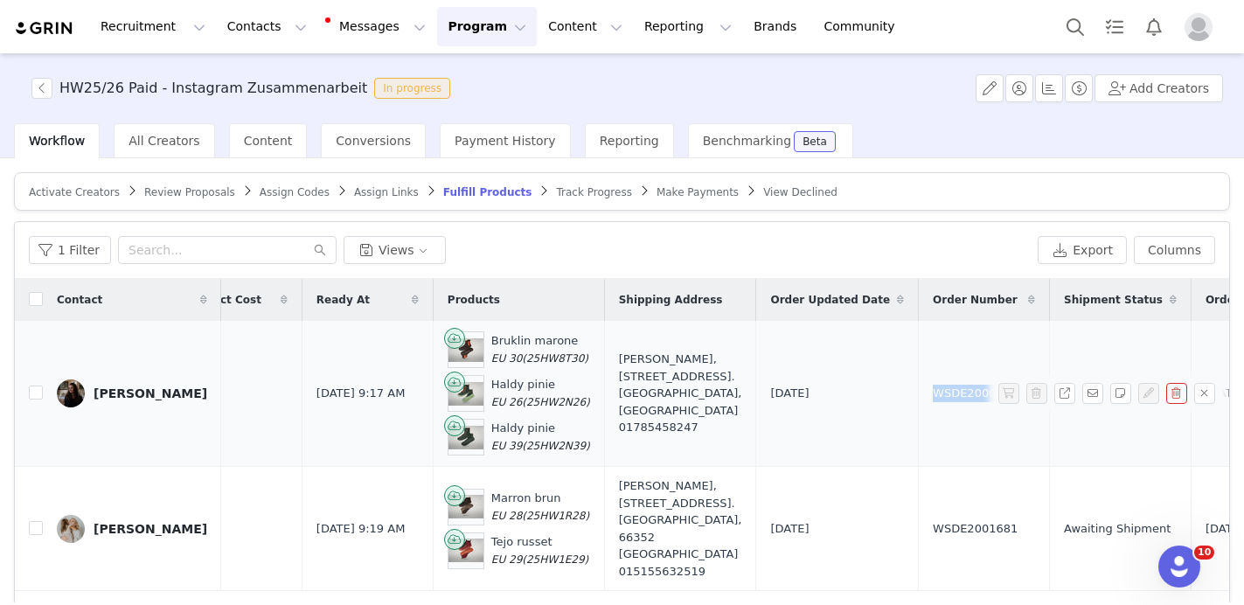
scroll to position [0, 341]
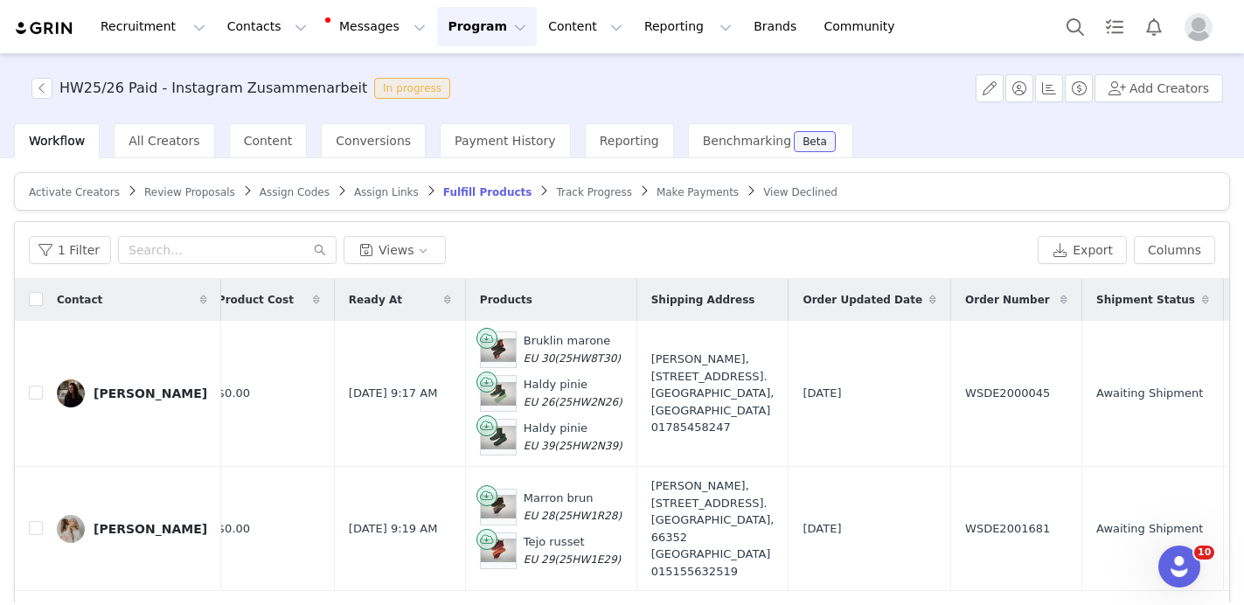
click at [371, 192] on span "Assign Links" at bounding box center [386, 192] width 65 height 12
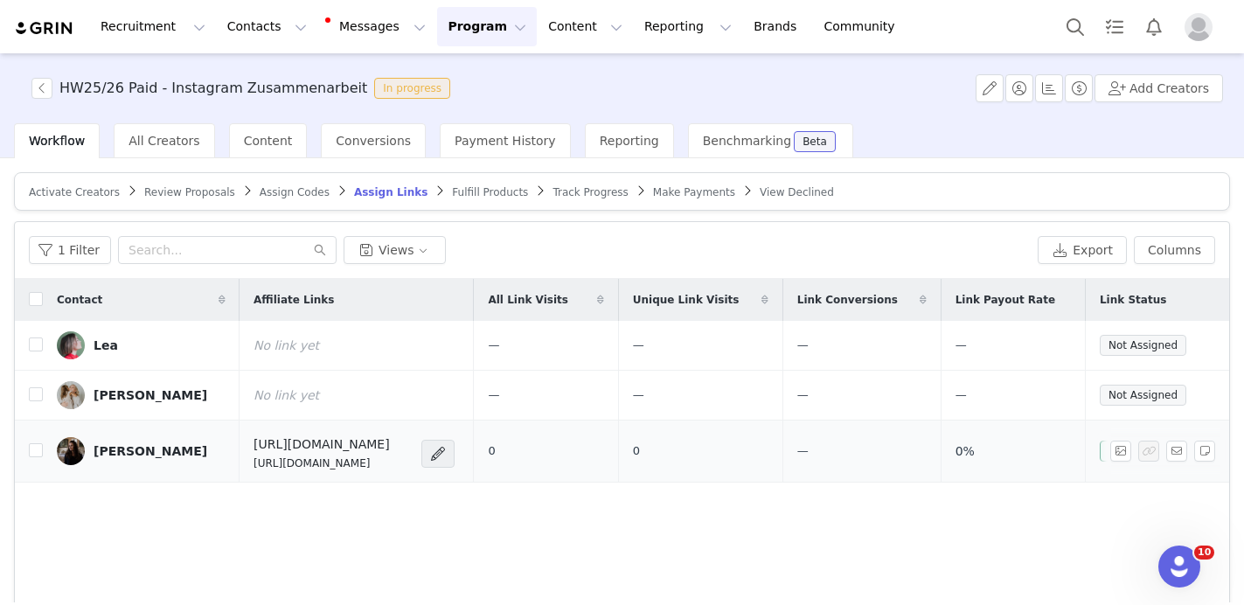
drag, startPoint x: 458, startPoint y: 463, endPoint x: 212, endPoint y: 467, distance: 246.6
click at [254, 467] on p "[URL][DOMAIN_NAME]" at bounding box center [322, 464] width 136 height 16
copy p "[URL][DOMAIN_NAME]"
click at [354, 552] on div "Contact Affiliate Links All Link Visits Unique Link Visits Link Conversions Lin…" at bounding box center [622, 487] width 1215 height 417
click at [34, 344] on input "checkbox" at bounding box center [36, 345] width 14 height 14
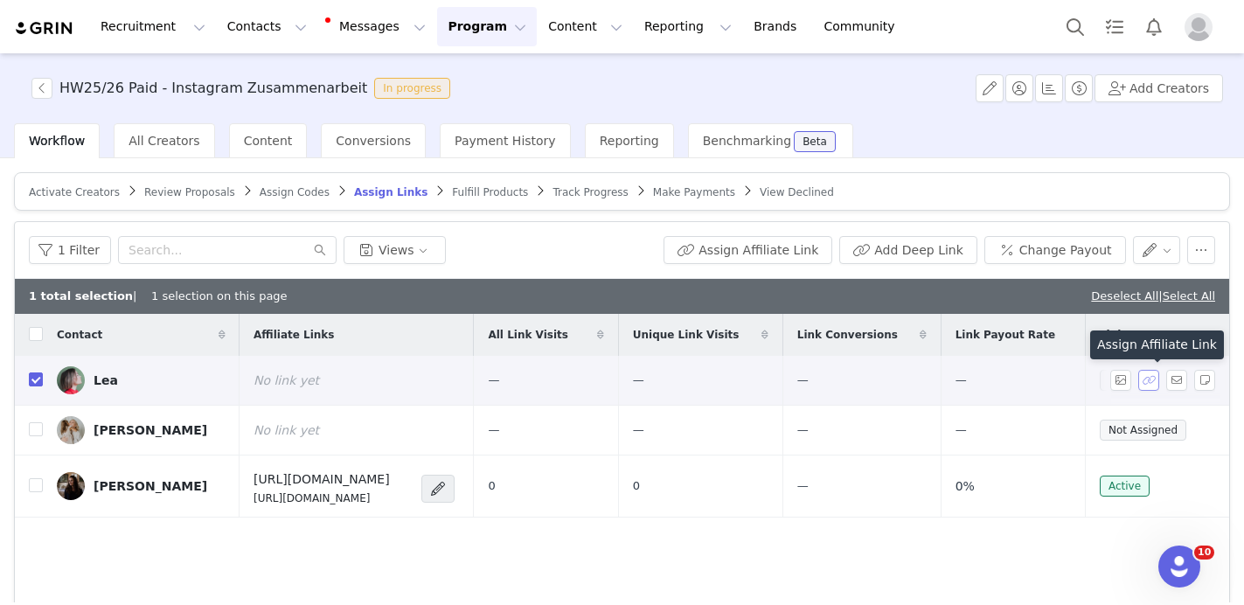
click at [1152, 382] on button "button" at bounding box center [1148, 380] width 21 height 21
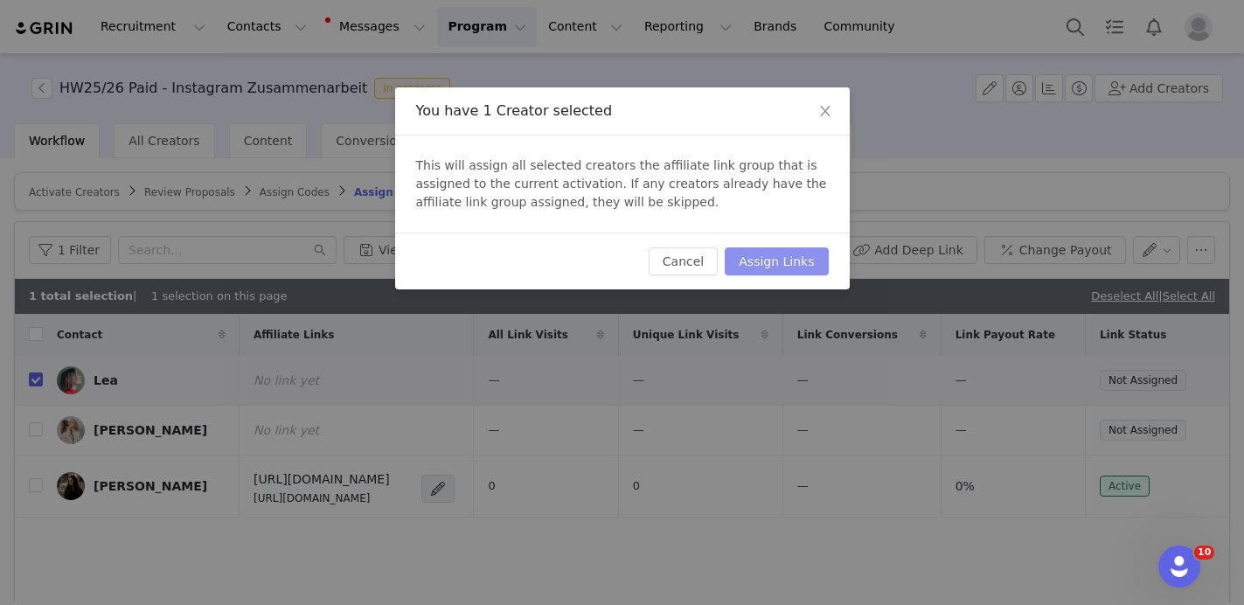
click at [781, 267] on button "Assign Links" at bounding box center [776, 261] width 103 height 28
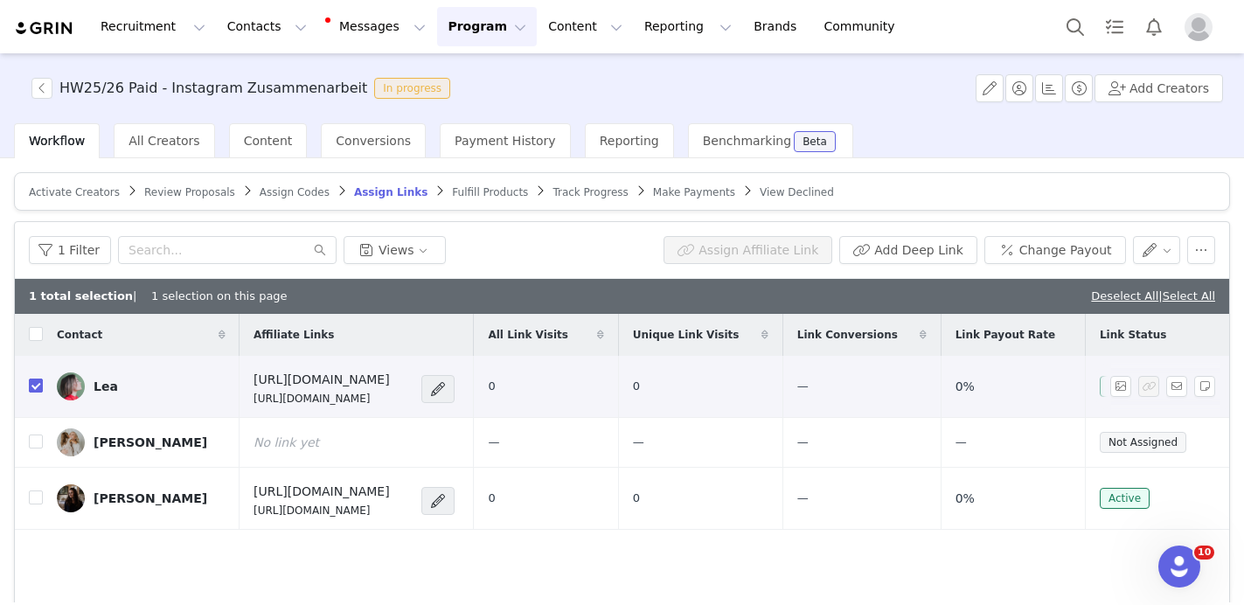
click at [34, 388] on input "checkbox" at bounding box center [36, 386] width 14 height 14
checkbox input "false"
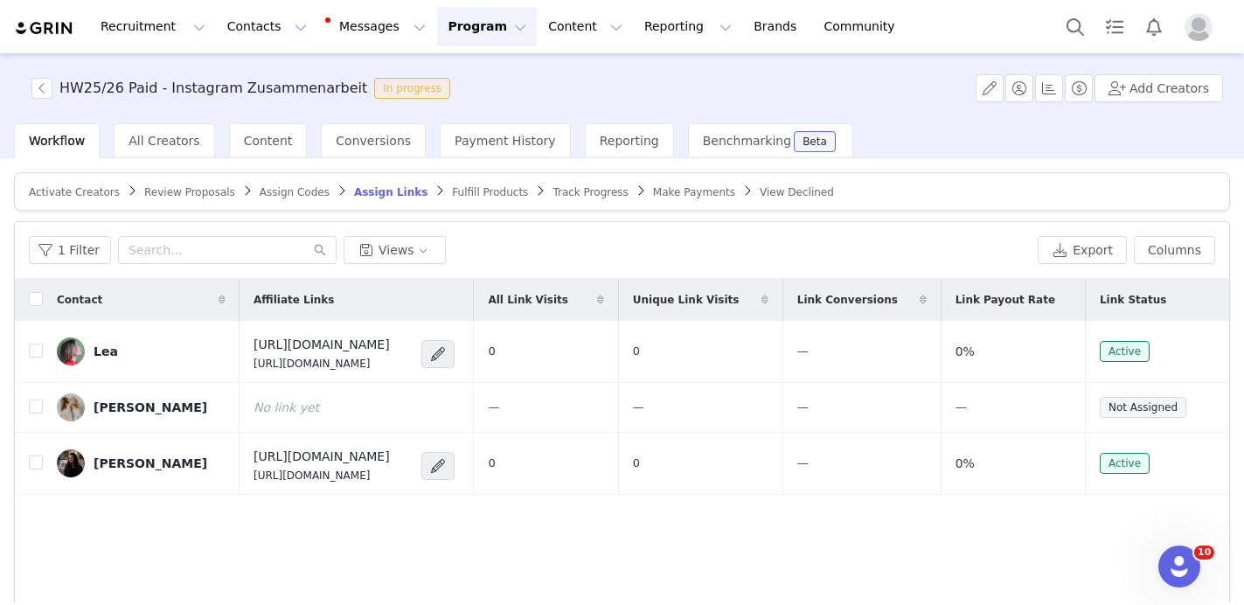
click at [272, 195] on span "Assign Codes" at bounding box center [295, 192] width 70 height 12
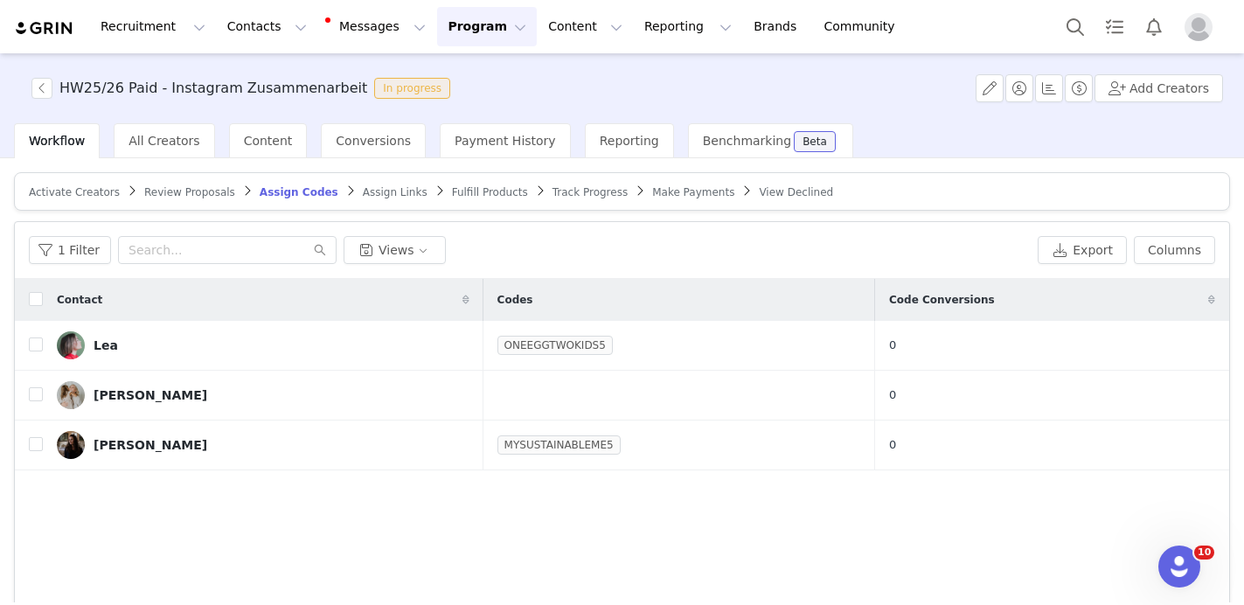
click at [200, 195] on span "Review Proposals" at bounding box center [189, 192] width 91 height 12
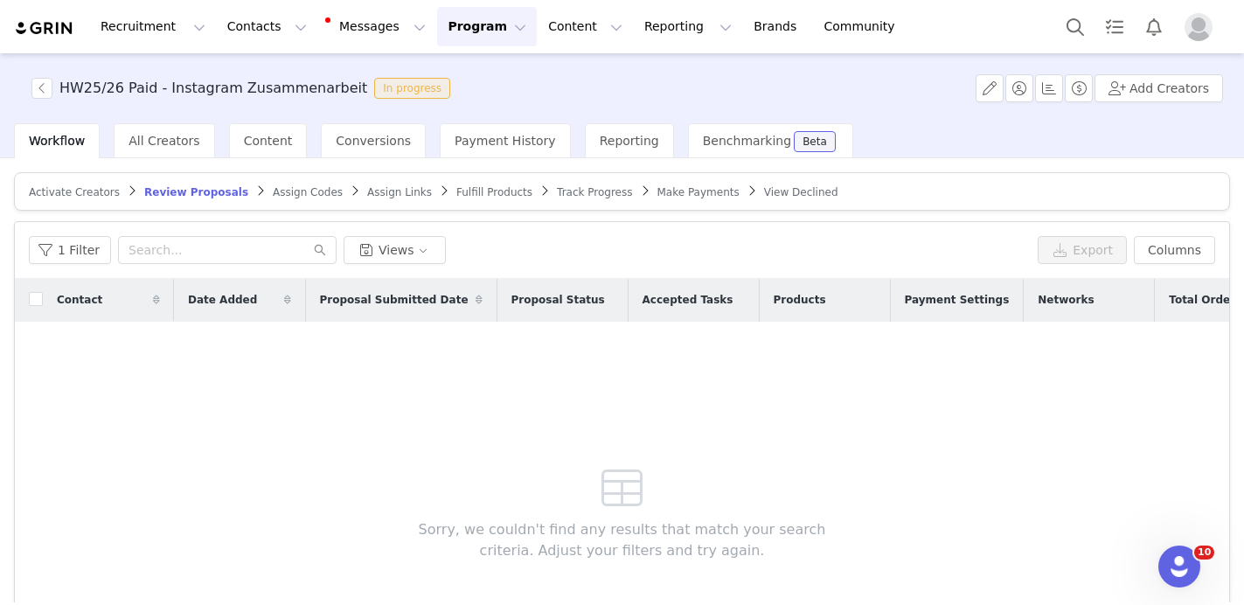
click at [73, 197] on span "Activate Creators" at bounding box center [74, 192] width 91 height 12
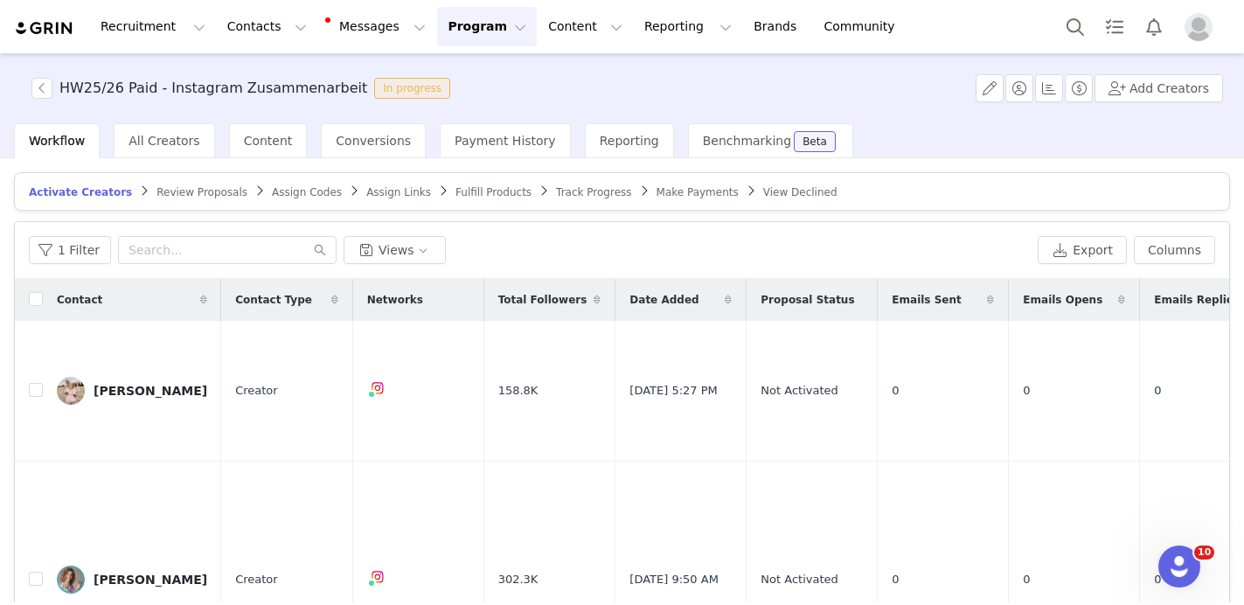
click at [381, 193] on span "Assign Links" at bounding box center [398, 192] width 65 height 12
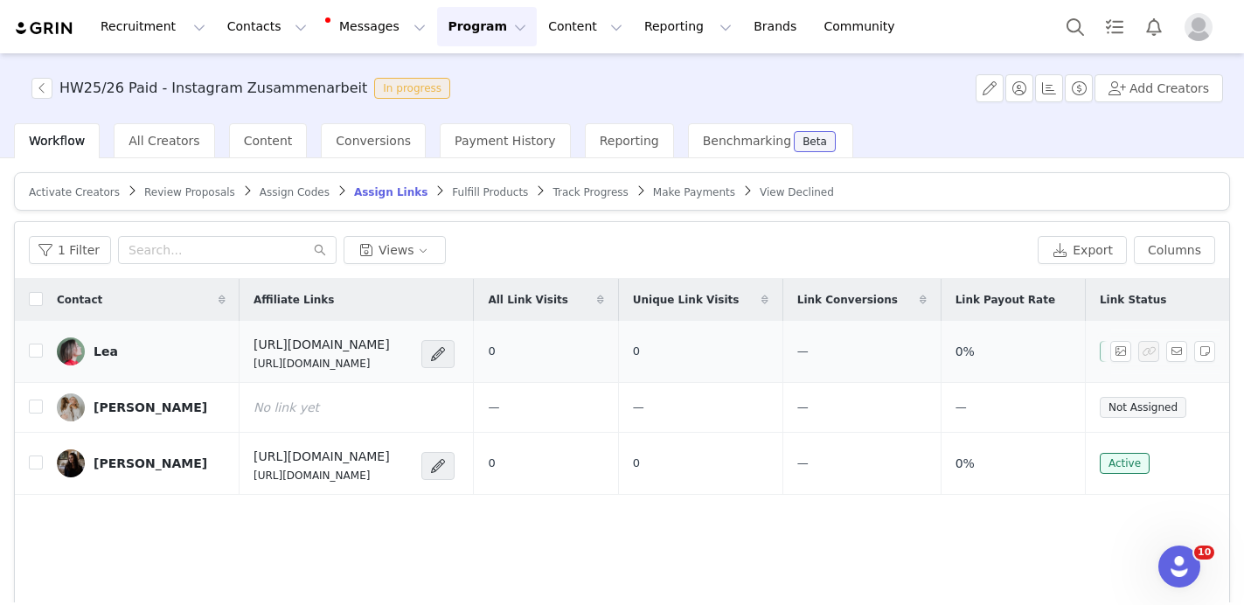
drag, startPoint x: 449, startPoint y: 365, endPoint x: 211, endPoint y: 363, distance: 238.7
click at [240, 363] on td "[URL][DOMAIN_NAME] [URL][DOMAIN_NAME]" at bounding box center [357, 352] width 234 height 62
copy p "[URL][DOMAIN_NAME]"
click at [357, 563] on div "Contact Affiliate Links All Link Visits Unique Link Visits Link Conversions Lin…" at bounding box center [622, 487] width 1215 height 417
click at [279, 188] on span "Assign Codes" at bounding box center [295, 192] width 70 height 12
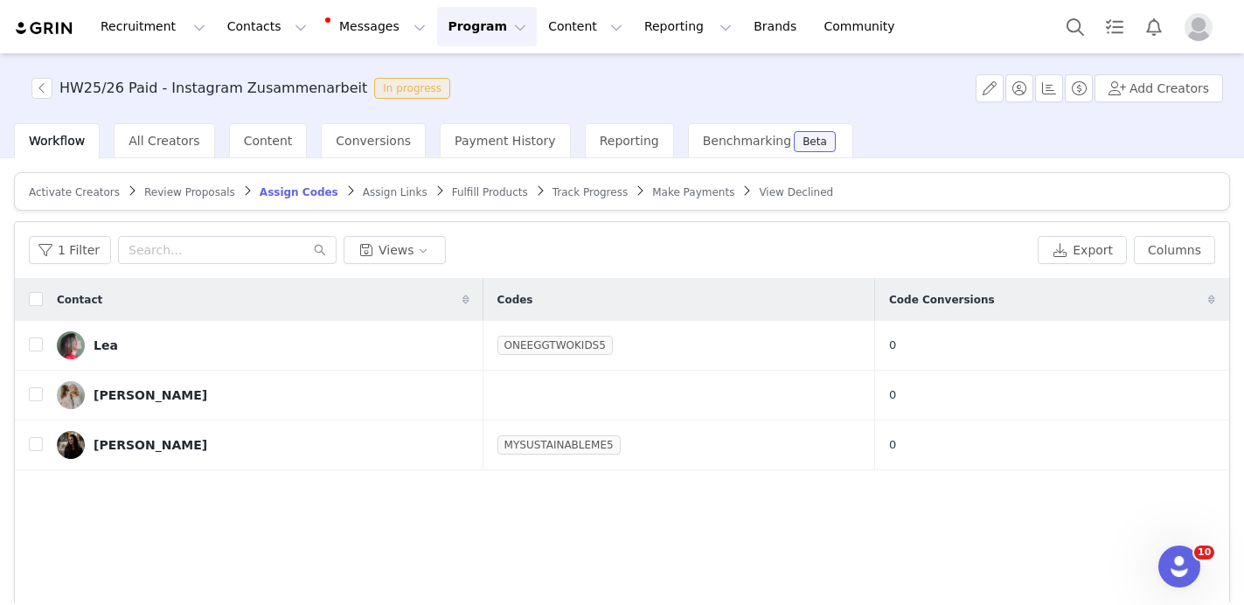
click at [501, 195] on span "Fulfill Products" at bounding box center [490, 192] width 76 height 12
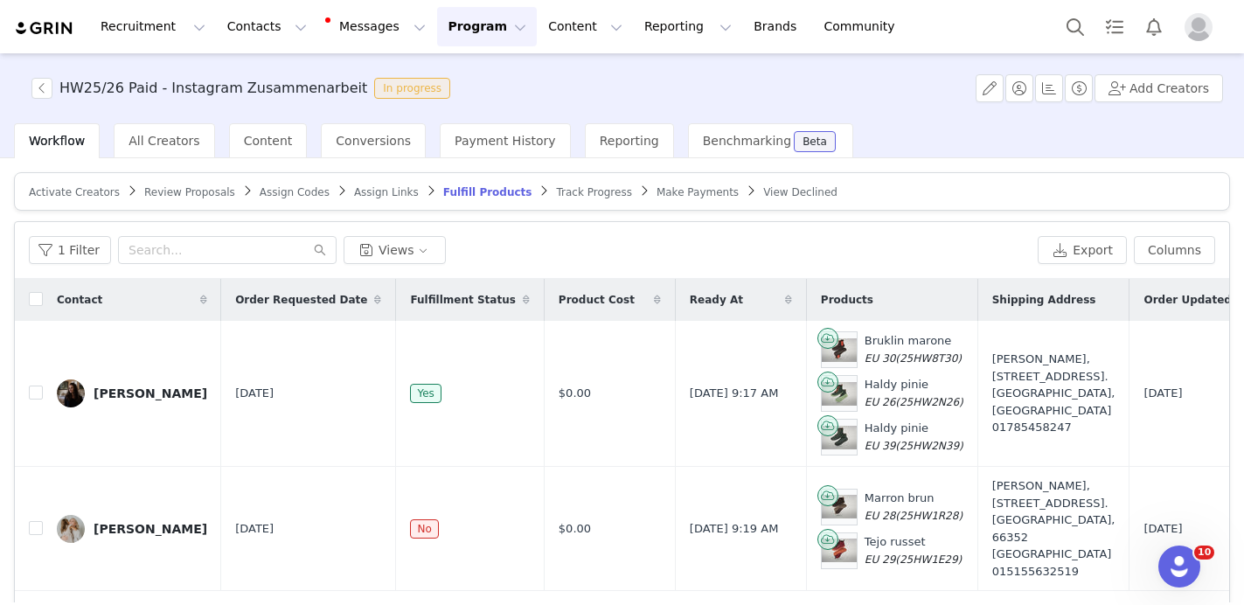
click at [588, 192] on span "Track Progress" at bounding box center [593, 192] width 75 height 12
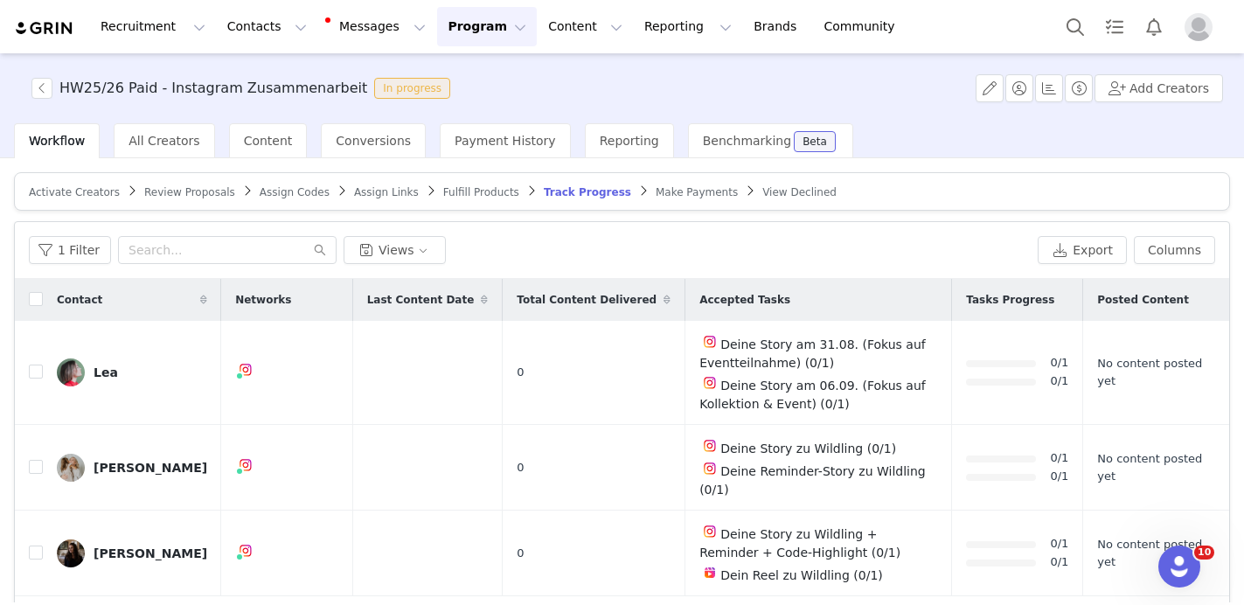
click at [673, 199] on article "Activate Creators Review Proposals Assign Codes Assign Links Fulfill Products T…" at bounding box center [622, 191] width 1216 height 38
click at [684, 187] on span "Make Payments" at bounding box center [697, 192] width 82 height 12
